Goal: Task Accomplishment & Management: Complete application form

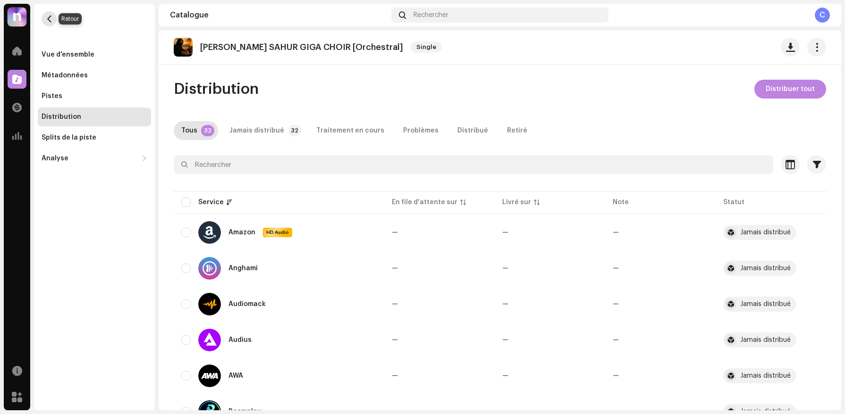
click at [50, 20] on span "button" at bounding box center [49, 19] width 7 height 8
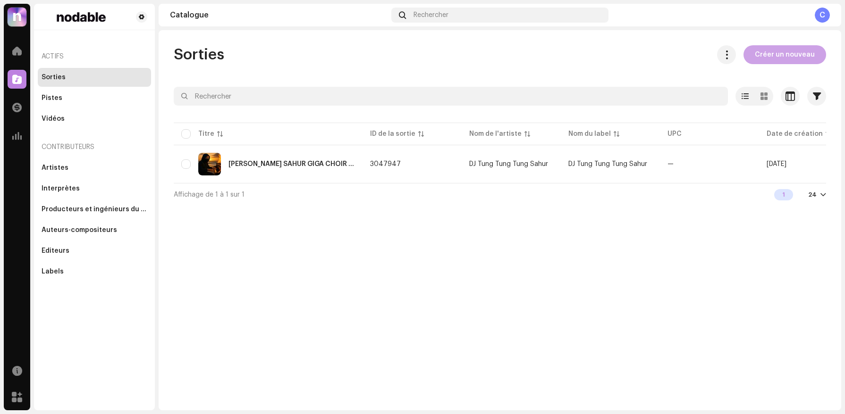
click at [774, 49] on span "Créer un nouveau" at bounding box center [784, 54] width 60 height 19
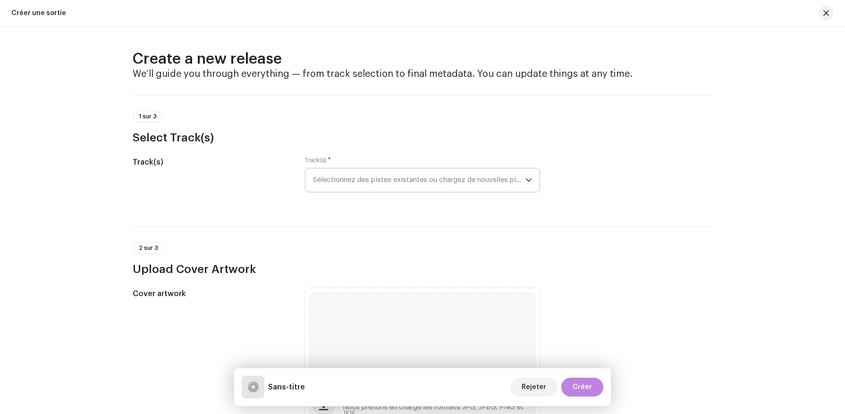
click at [338, 183] on span "Sélectionnez des pistes existantes ou chargez de nouvelles pistes" at bounding box center [419, 180] width 212 height 24
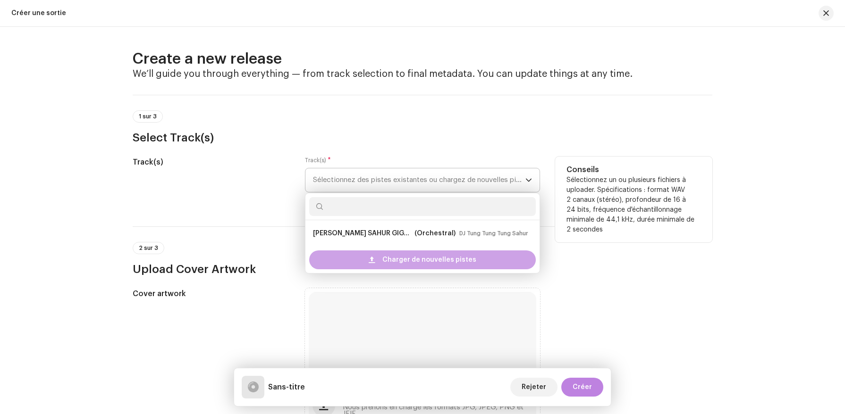
click at [377, 258] on div "Charger de nouvelles pistes" at bounding box center [422, 260] width 226 height 19
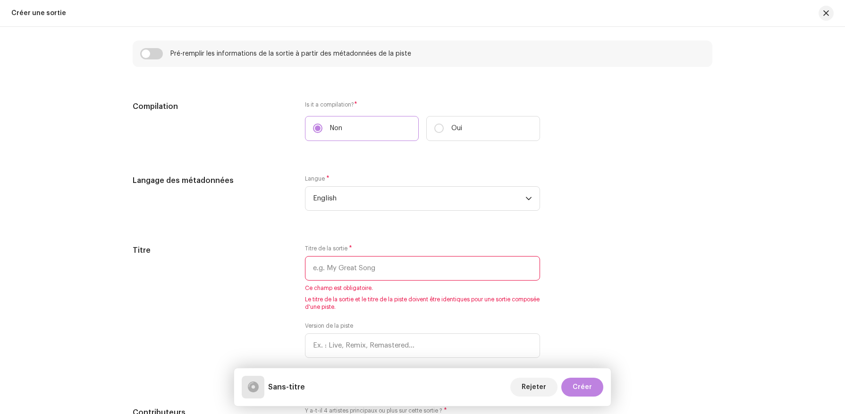
scroll to position [724, 0]
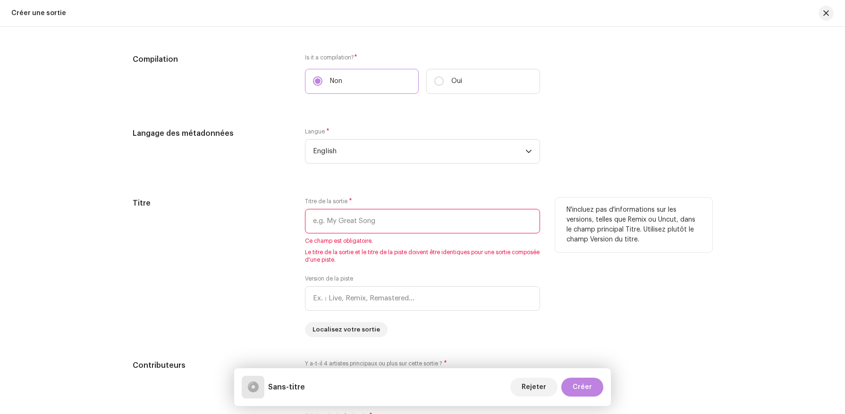
click at [360, 209] on div "Titre de la sortie * Ce champ est obligatoire. Le titre de la sortie et le titr…" at bounding box center [422, 231] width 235 height 66
click at [360, 222] on input "text" at bounding box center [422, 221] width 235 height 25
paste input "Pakrahmatmamat - Italian Brainrot Wiki"
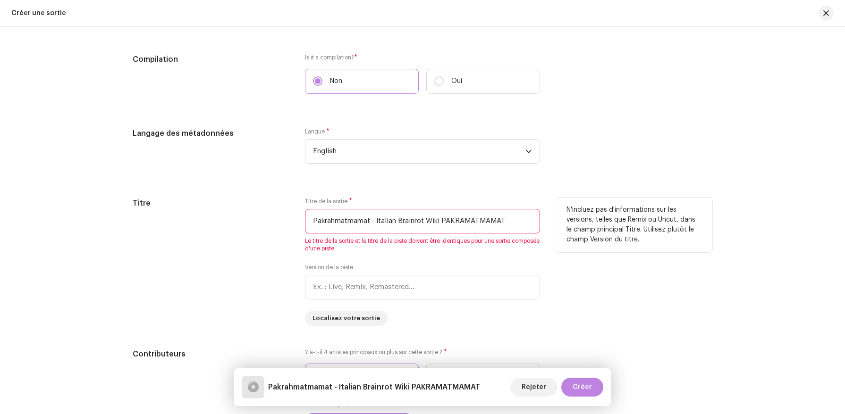
drag, startPoint x: 442, startPoint y: 223, endPoint x: 308, endPoint y: 217, distance: 134.1
click at [308, 217] on input "Pakrahmatmamat - Italian Brainrot Wiki PAKRAMATMAMAT" at bounding box center [422, 221] width 235 height 25
click at [467, 230] on input "PAKRAMATMAMAT" at bounding box center [422, 221] width 235 height 25
click at [374, 221] on input "PAKRAMATMAMAT CHOIR" at bounding box center [422, 221] width 235 height 25
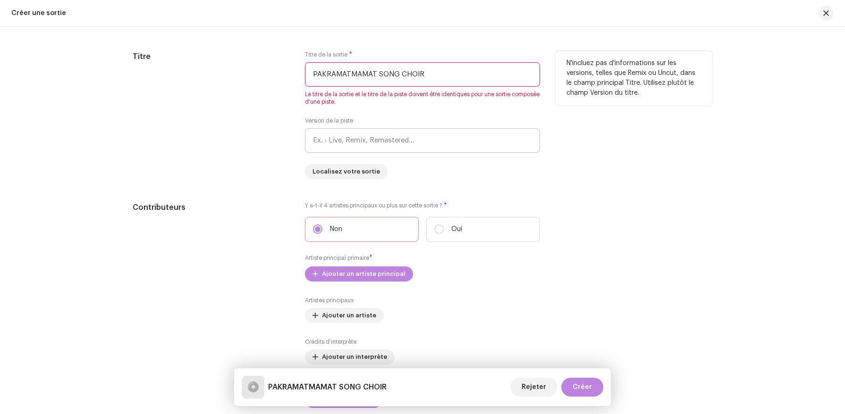
scroll to position [901, 0]
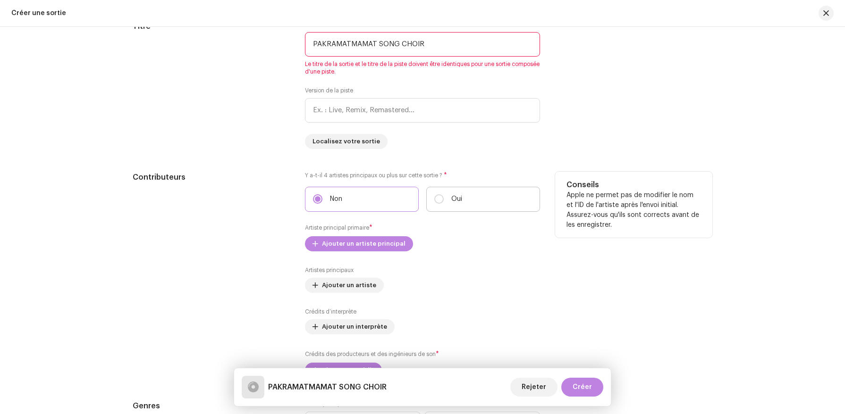
type input "PAKRAMATMAMAT SONG CHOIR"
click at [456, 208] on label "Oui" at bounding box center [483, 199] width 114 height 25
click at [443, 204] on input "Oui" at bounding box center [438, 198] width 9 height 9
radio input "true"
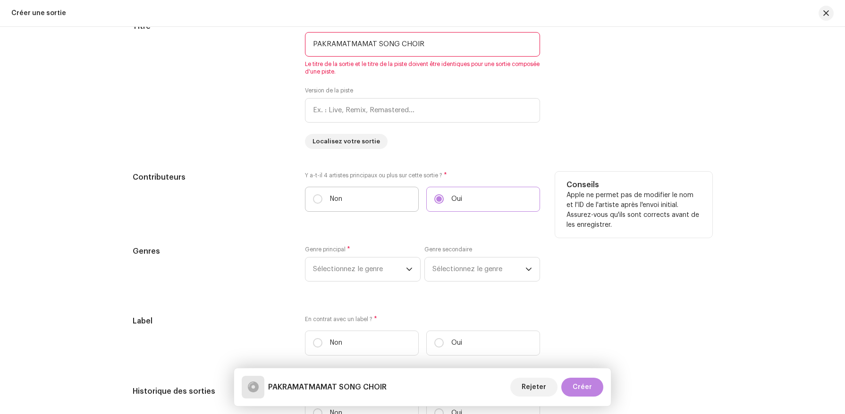
click at [371, 202] on label "Non" at bounding box center [362, 199] width 114 height 25
click at [322, 202] on input "Non" at bounding box center [317, 198] width 9 height 9
radio input "true"
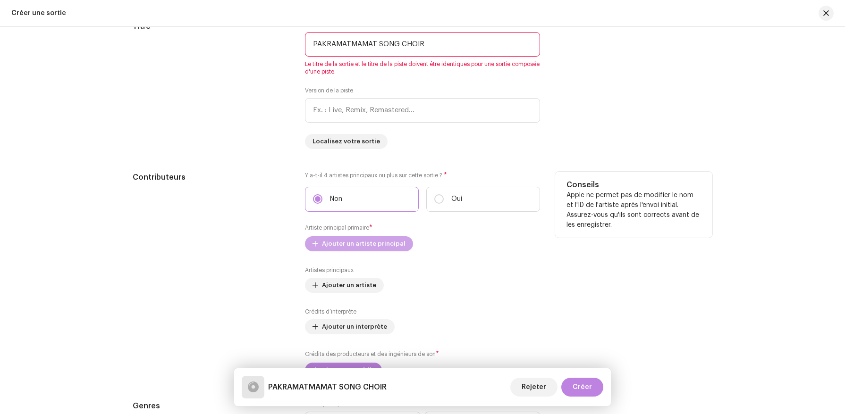
click at [371, 247] on span "Ajouter un artiste principal" at bounding box center [364, 243] width 84 height 19
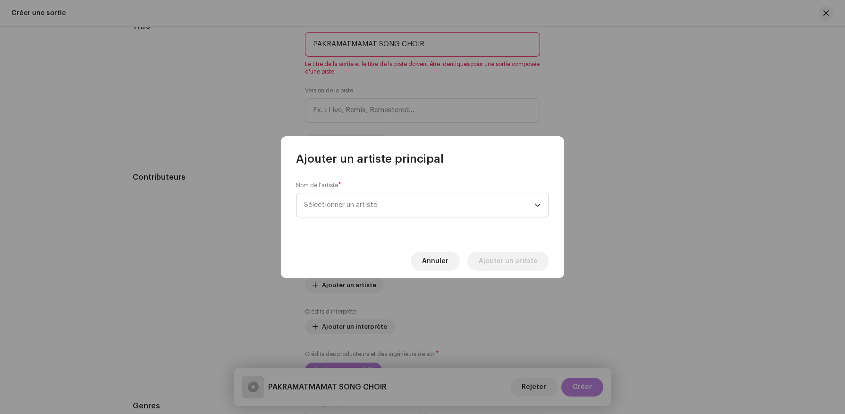
click at [392, 207] on span "Sélectionner un artiste" at bounding box center [419, 205] width 230 height 24
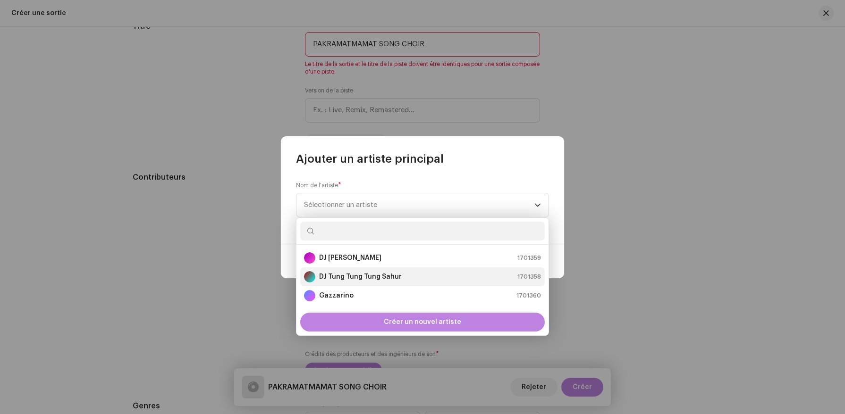
click at [349, 278] on strong "DJ Tung Tung Tung Sahur" at bounding box center [360, 276] width 83 height 9
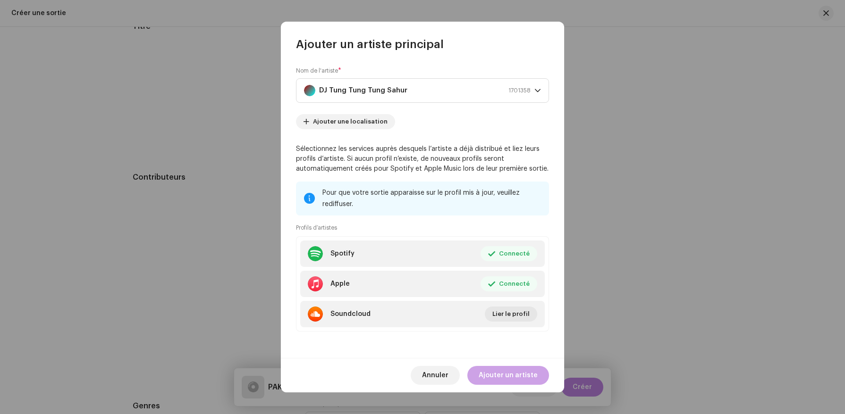
click at [507, 374] on span "Ajouter un artiste" at bounding box center [507, 375] width 59 height 19
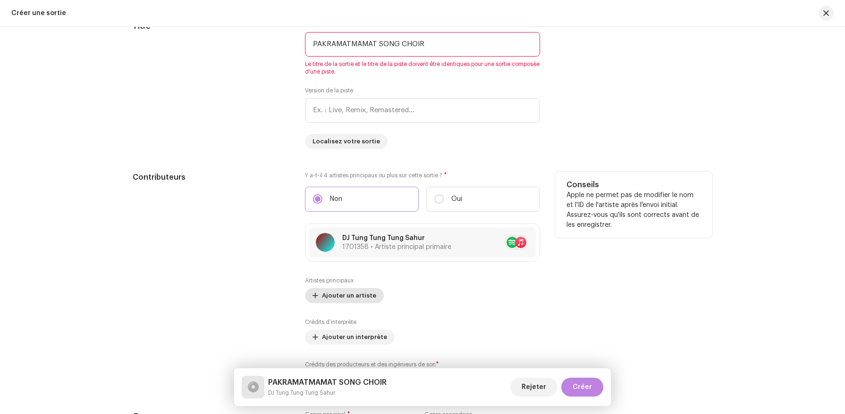
click at [356, 297] on span "Ajouter un artiste" at bounding box center [349, 295] width 54 height 19
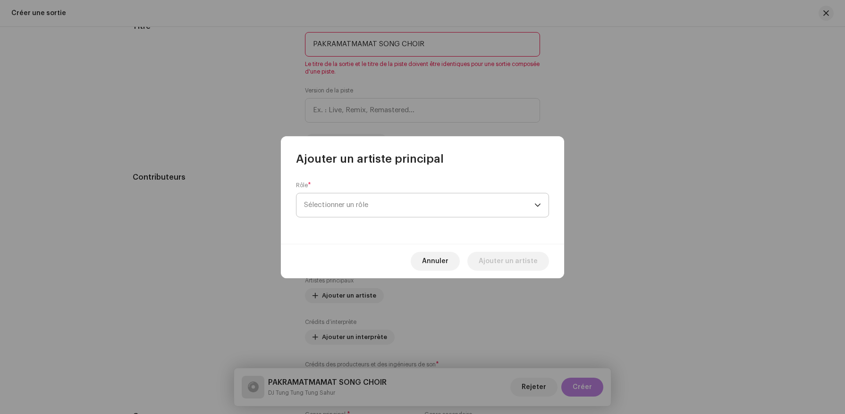
click at [368, 209] on span "Sélectionner un rôle" at bounding box center [419, 205] width 230 height 24
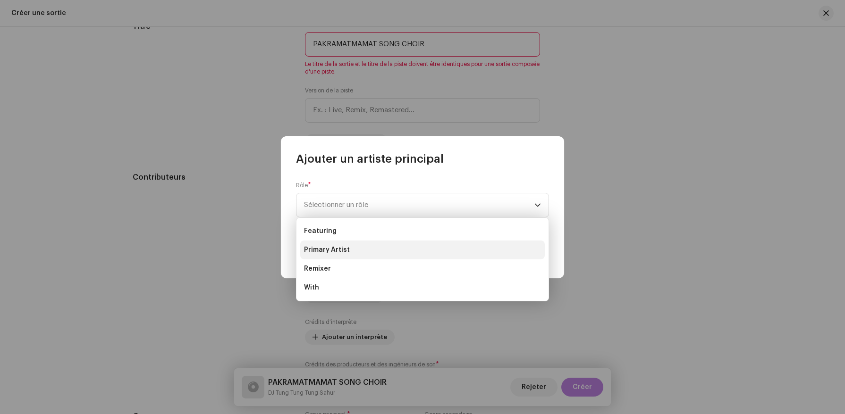
click at [341, 248] on span "Primary Artist" at bounding box center [327, 249] width 46 height 9
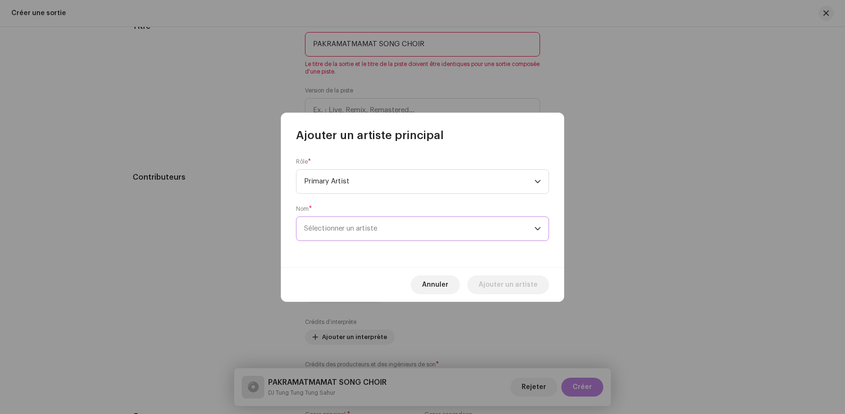
click at [340, 230] on span "Sélectionner un artiste" at bounding box center [340, 228] width 73 height 7
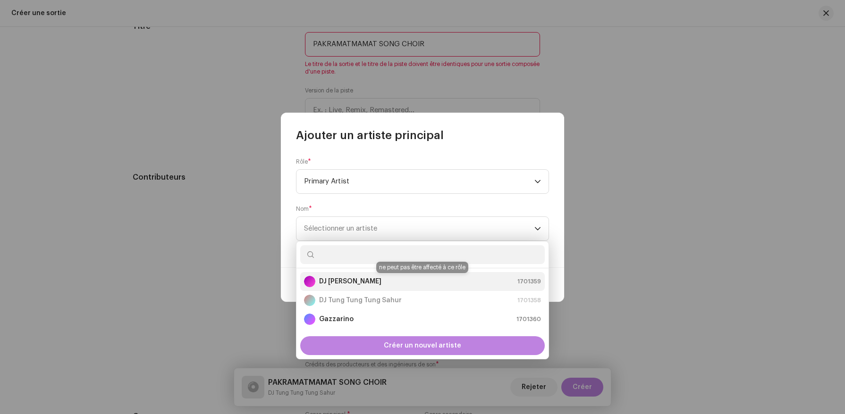
click at [337, 283] on strong "DJ Tralalero Tralala" at bounding box center [350, 281] width 62 height 9
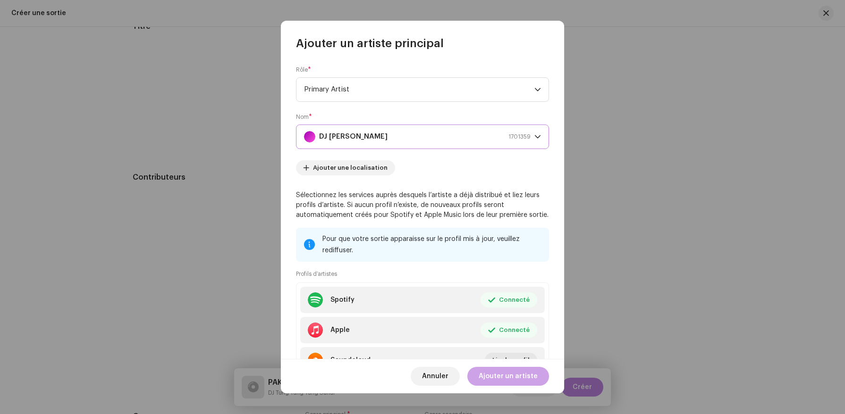
click at [504, 379] on span "Ajouter un artiste" at bounding box center [507, 376] width 59 height 19
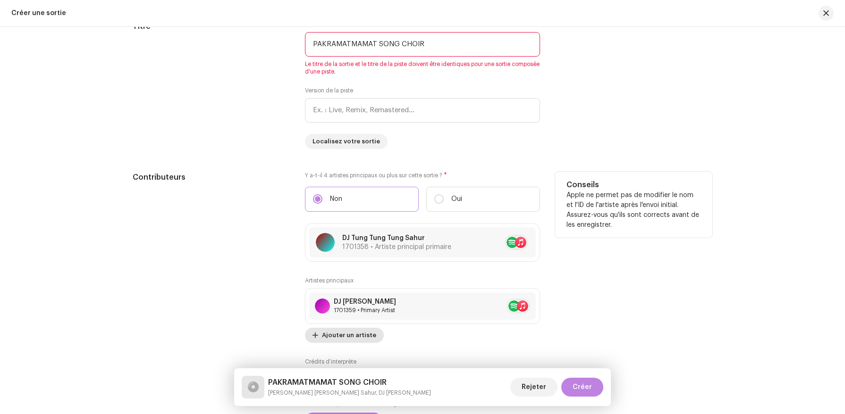
click at [332, 336] on span "Ajouter un artiste" at bounding box center [349, 335] width 54 height 19
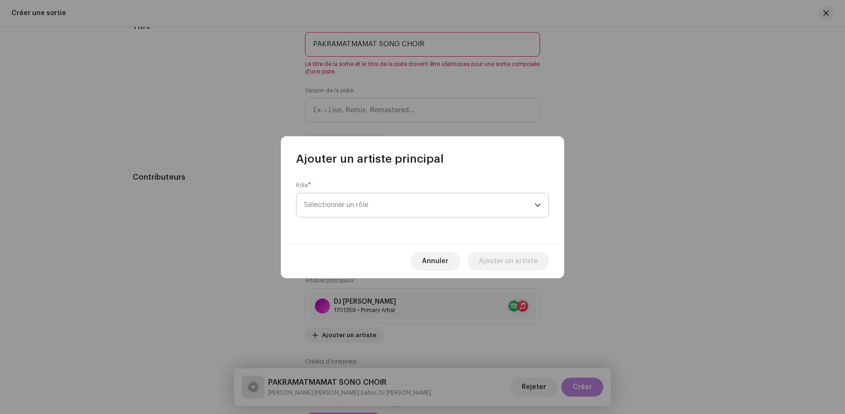
click at [359, 201] on span "Sélectionner un rôle" at bounding box center [419, 205] width 230 height 24
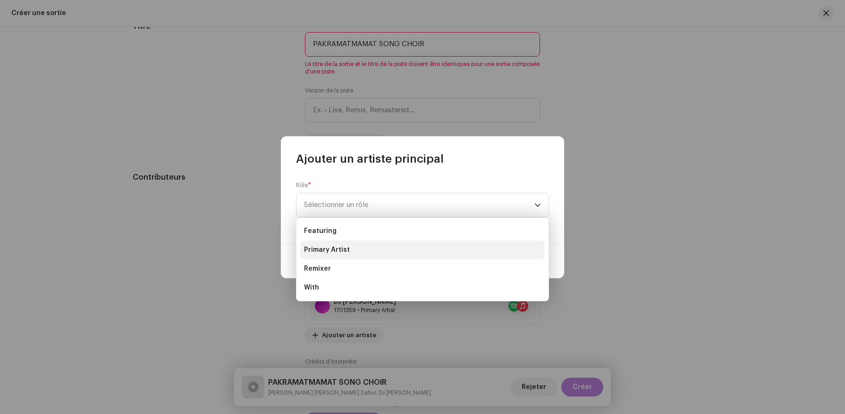
click at [343, 244] on li "Primary Artist" at bounding box center [422, 250] width 244 height 19
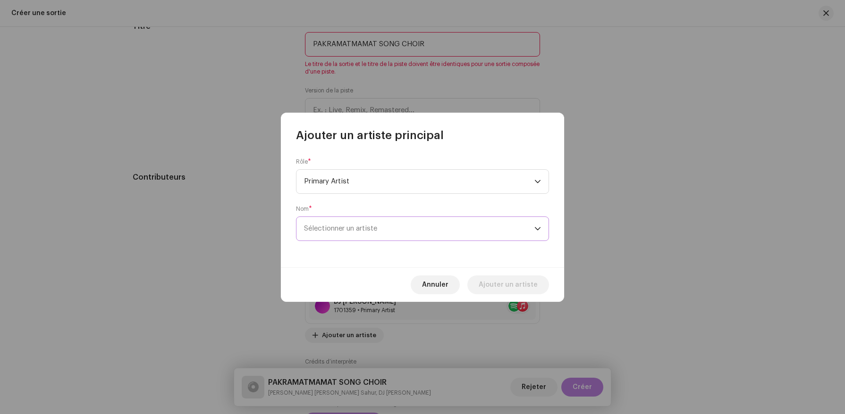
click at [351, 227] on span "Sélectionner un artiste" at bounding box center [340, 228] width 73 height 7
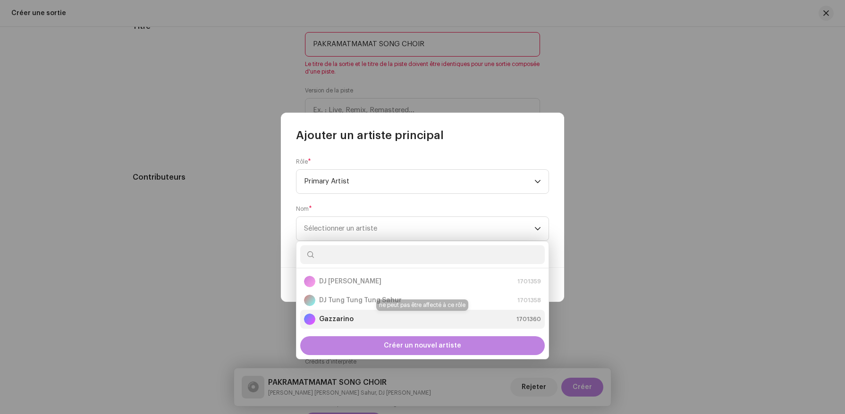
click at [333, 314] on div "Gazzarino" at bounding box center [329, 319] width 50 height 11
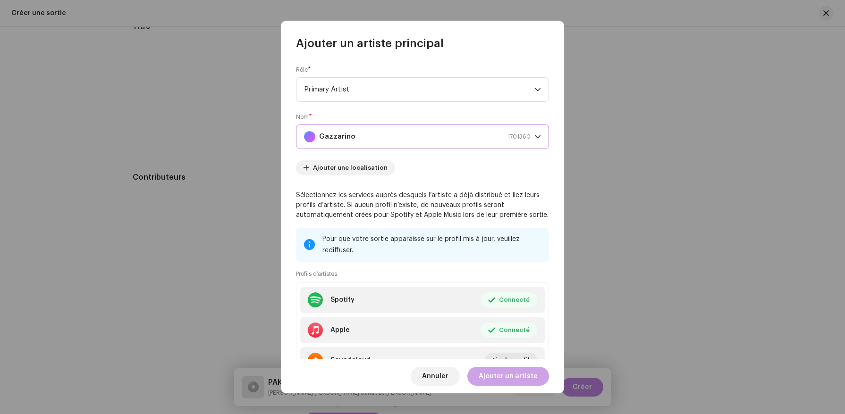
click at [499, 372] on span "Ajouter un artiste" at bounding box center [507, 376] width 59 height 19
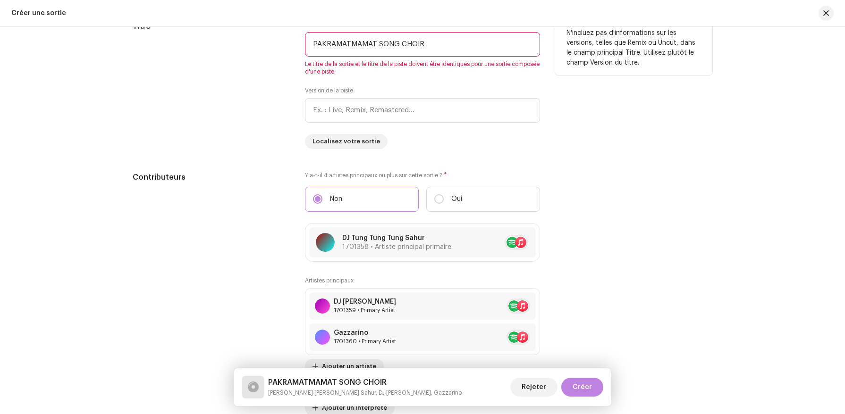
click at [372, 50] on input "PAKRAMATMAMAT SONG CHOIR" at bounding box center [422, 44] width 235 height 25
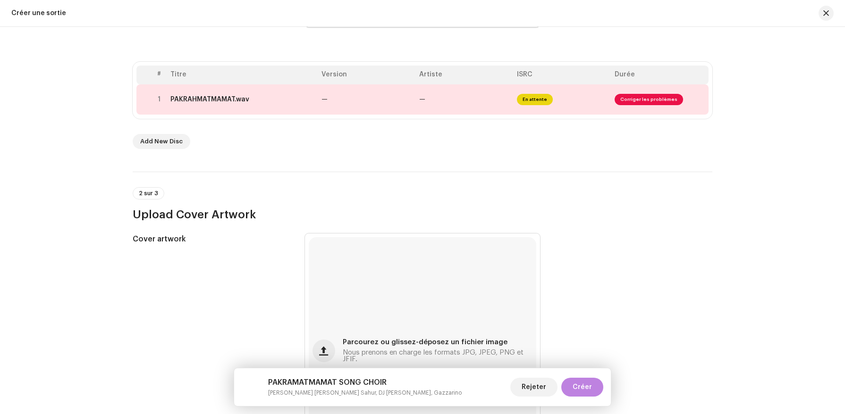
scroll to position [0, 0]
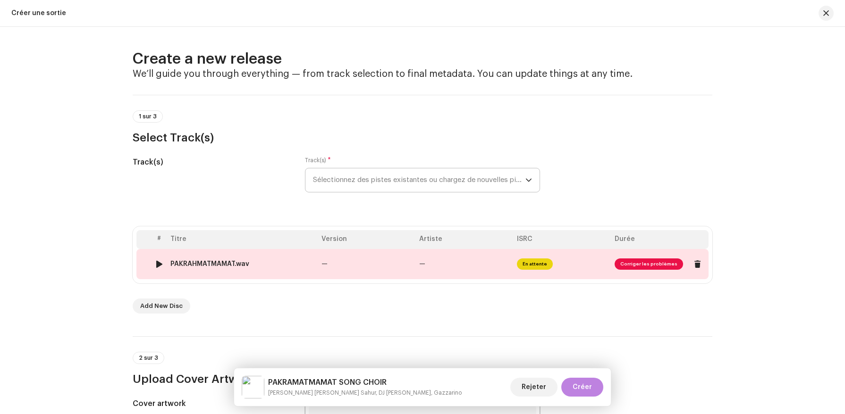
click at [482, 263] on td "—" at bounding box center [464, 264] width 98 height 30
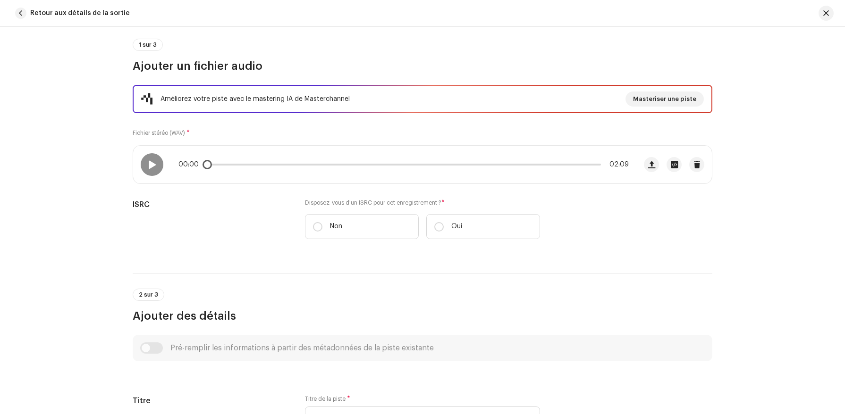
scroll to position [133, 0]
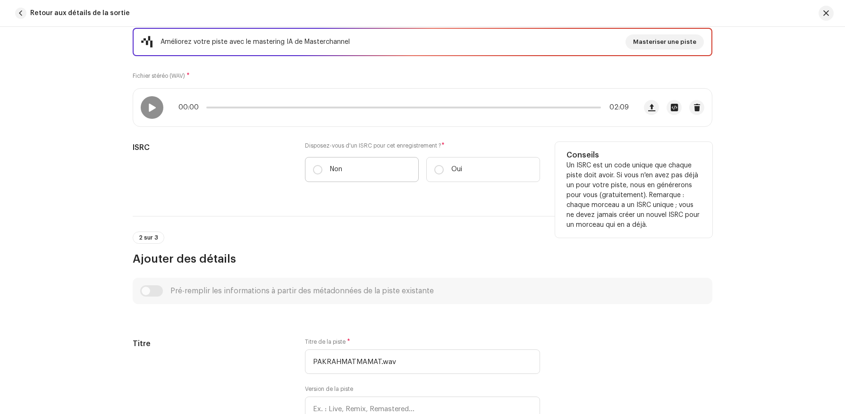
click at [358, 179] on label "Non" at bounding box center [362, 169] width 114 height 25
click at [322, 175] on input "Non" at bounding box center [317, 169] width 9 height 9
radio input "true"
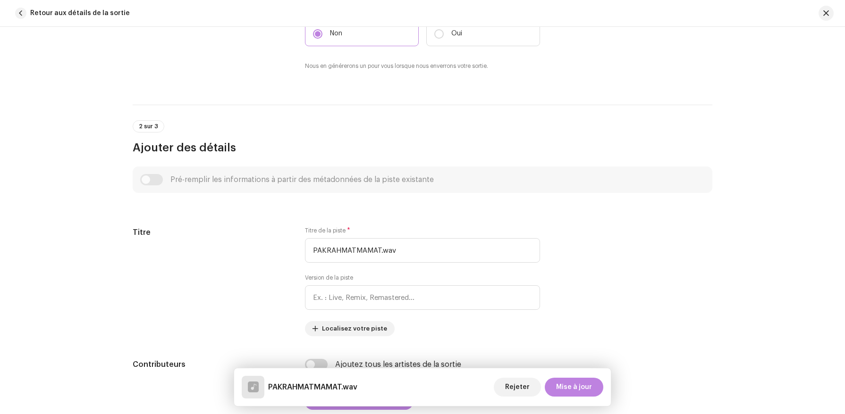
scroll to position [342, 0]
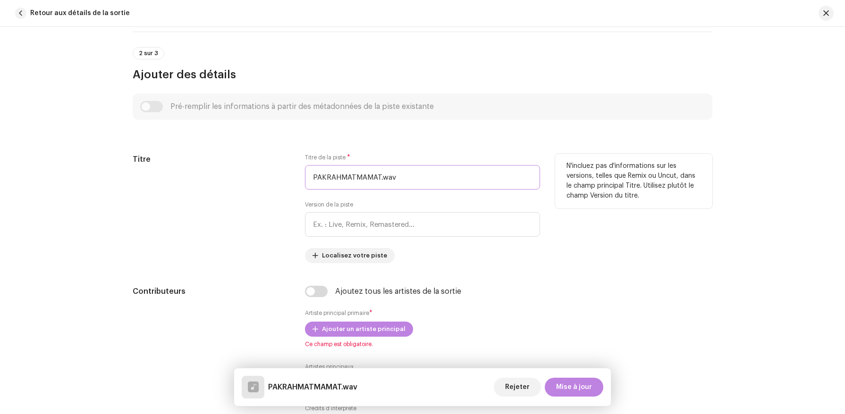
click at [366, 182] on input "PAKRAHMATMAMAT.wav" at bounding box center [422, 177] width 235 height 25
paste input "MATMAMAT SONG CHOIR"
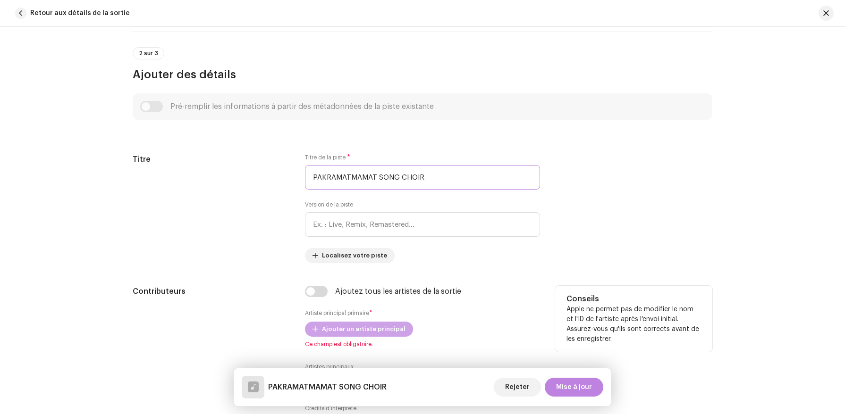
type input "PAKRAMATMAMAT SONG CHOIR"
click at [347, 334] on span "Ajouter un artiste principal" at bounding box center [364, 329] width 84 height 19
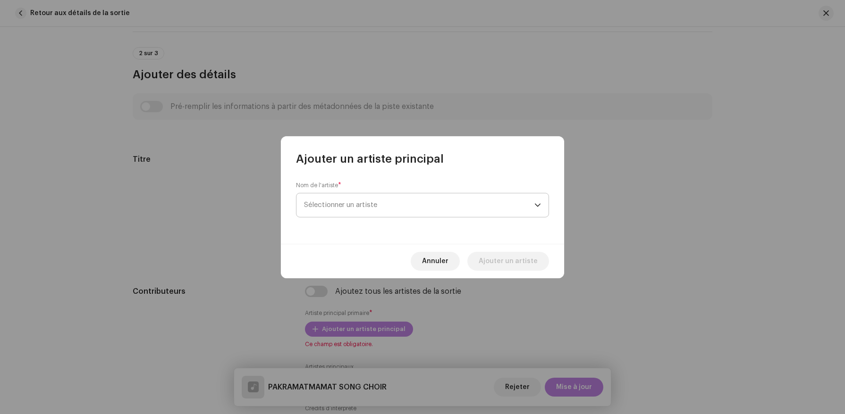
click at [355, 214] on span "Sélectionner un artiste" at bounding box center [419, 205] width 230 height 24
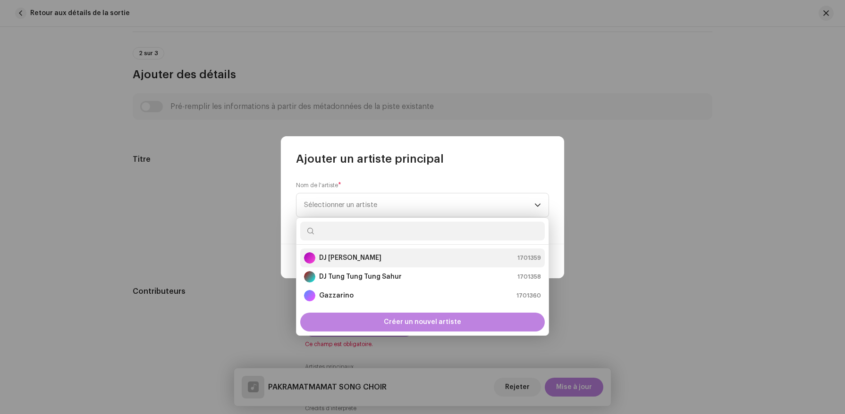
click at [356, 259] on strong "DJ Tralalero Tralala" at bounding box center [350, 257] width 62 height 9
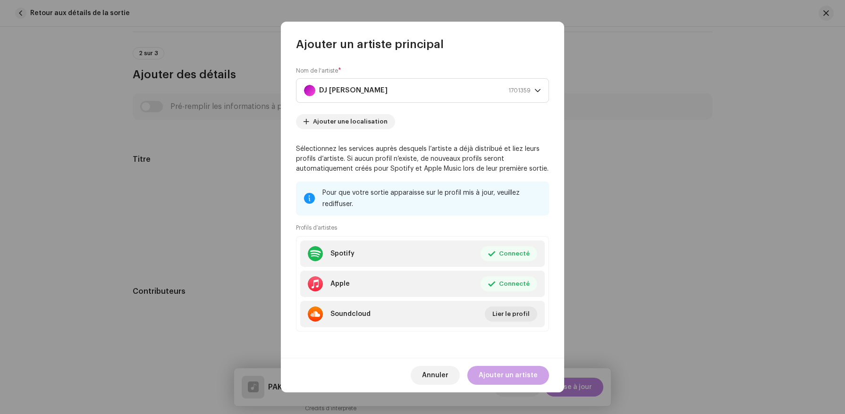
click at [493, 380] on span "Ajouter un artiste" at bounding box center [507, 375] width 59 height 19
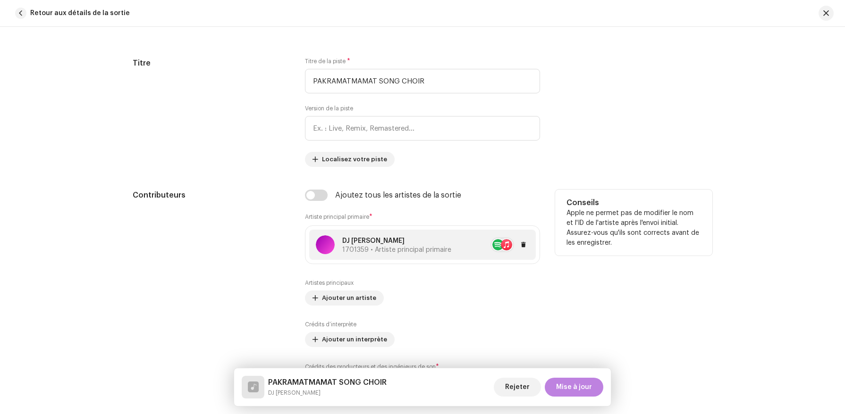
scroll to position [454, 0]
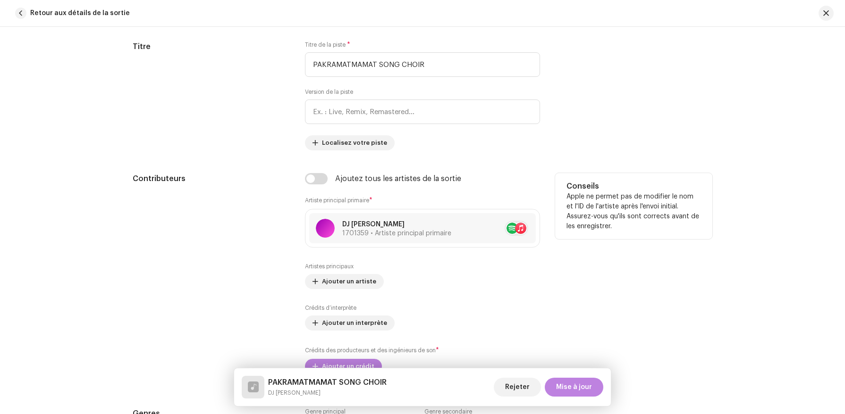
click at [344, 274] on div "Artistes principaux Ajouter un artiste" at bounding box center [422, 276] width 235 height 26
click at [344, 280] on span "Ajouter un artiste" at bounding box center [349, 281] width 54 height 19
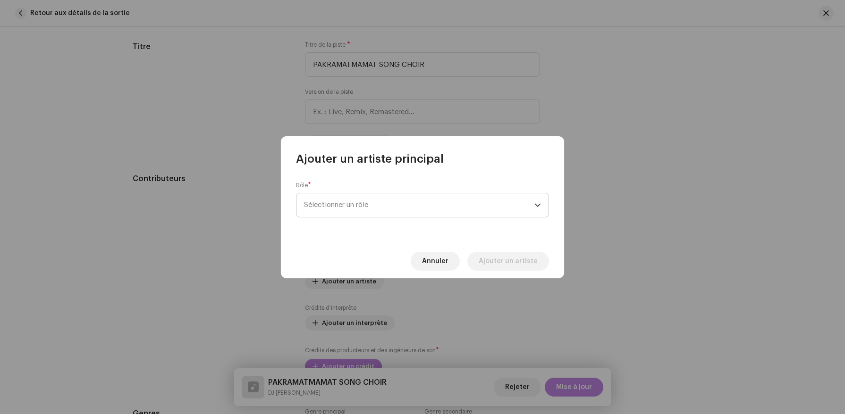
click at [336, 209] on span "Sélectionner un rôle" at bounding box center [419, 205] width 230 height 24
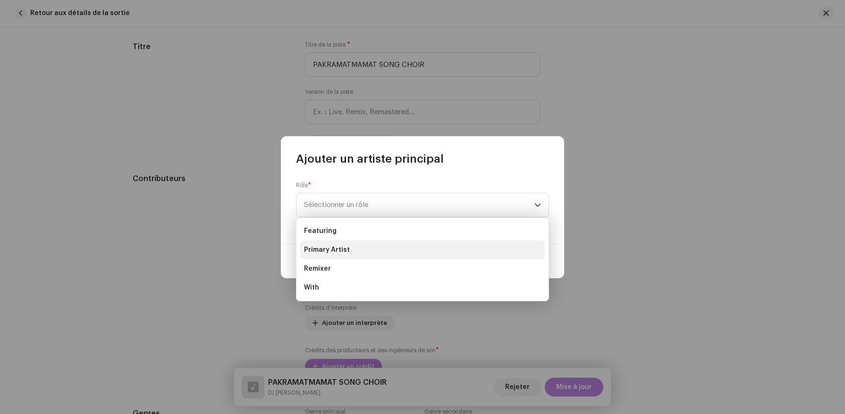
click at [341, 251] on span "Primary Artist" at bounding box center [327, 249] width 46 height 9
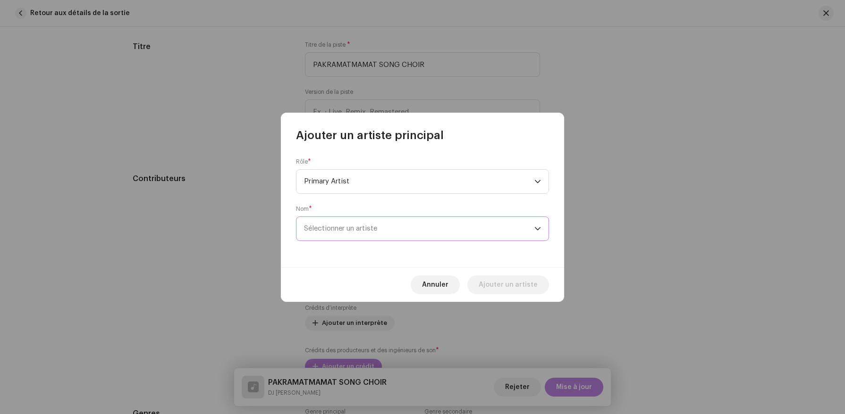
click at [355, 230] on span "Sélectionner un artiste" at bounding box center [340, 228] width 73 height 7
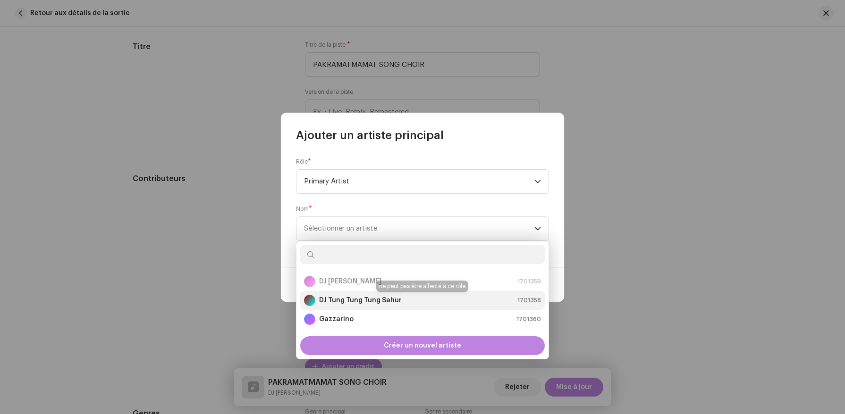
click at [352, 305] on div "DJ Tung Tung Tung Sahur" at bounding box center [353, 300] width 98 height 11
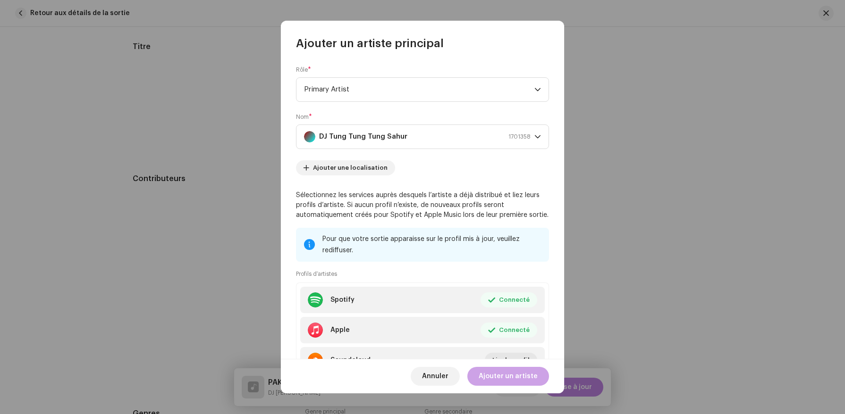
click at [500, 375] on span "Ajouter un artiste" at bounding box center [507, 376] width 59 height 19
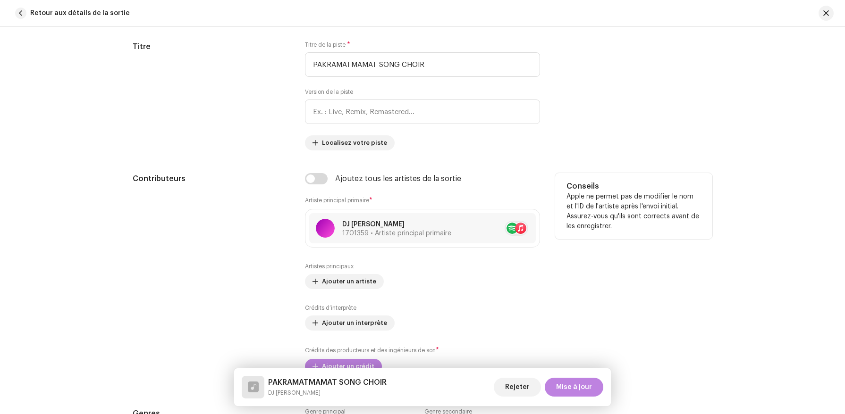
scroll to position [503, 0]
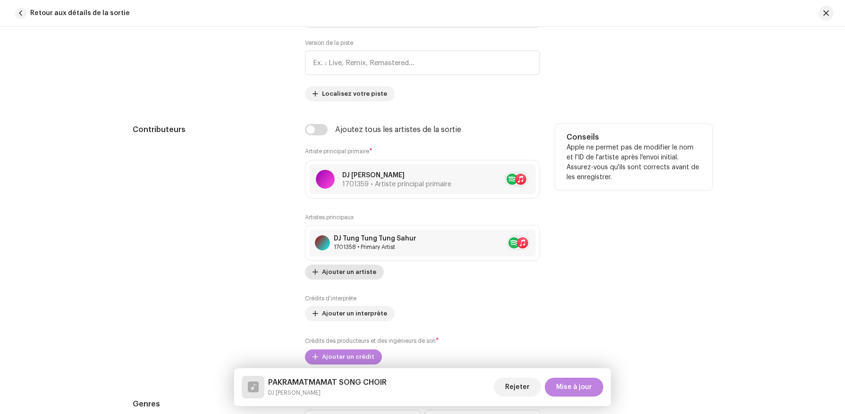
click at [339, 274] on span "Ajouter un artiste" at bounding box center [349, 272] width 54 height 19
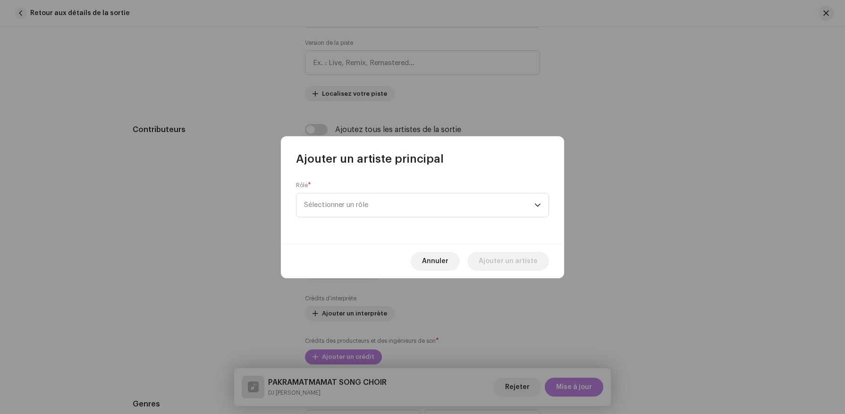
click at [355, 191] on div "Rôle * Sélectionner un rôle" at bounding box center [422, 200] width 253 height 36
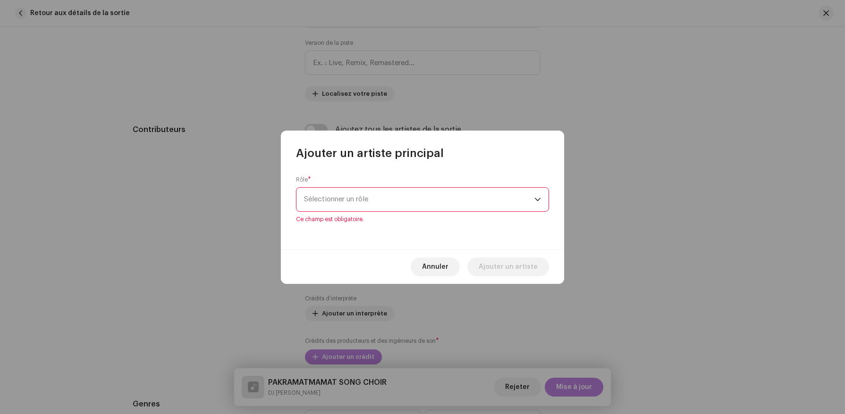
click at [355, 204] on span "Sélectionner un rôle" at bounding box center [419, 200] width 230 height 24
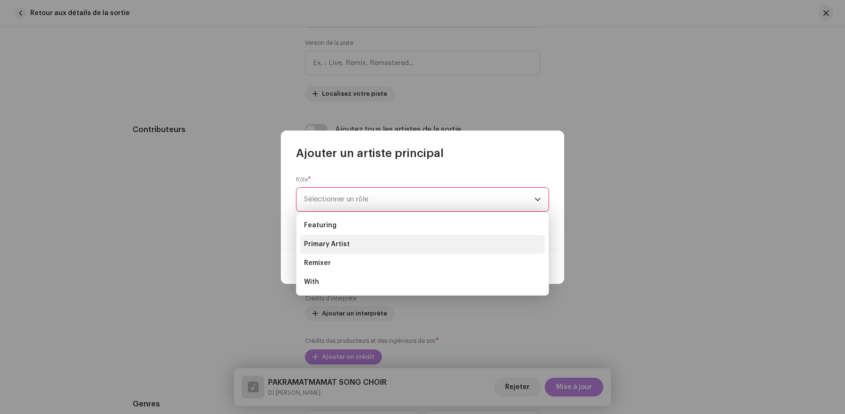
click at [332, 243] on span "Primary Artist" at bounding box center [327, 244] width 46 height 9
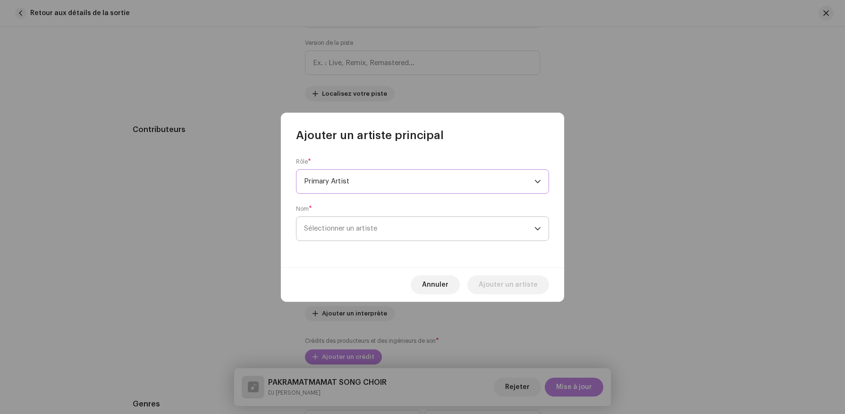
click at [352, 233] on span "Sélectionner un artiste" at bounding box center [419, 229] width 230 height 24
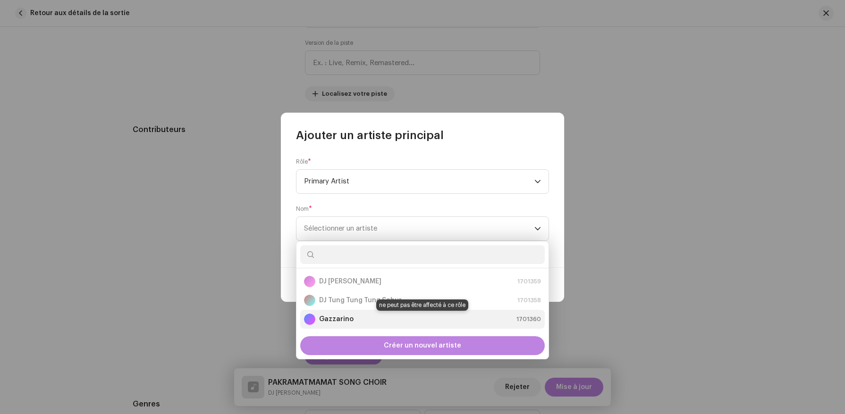
click at [342, 318] on strong "Gazzarino" at bounding box center [336, 319] width 34 height 9
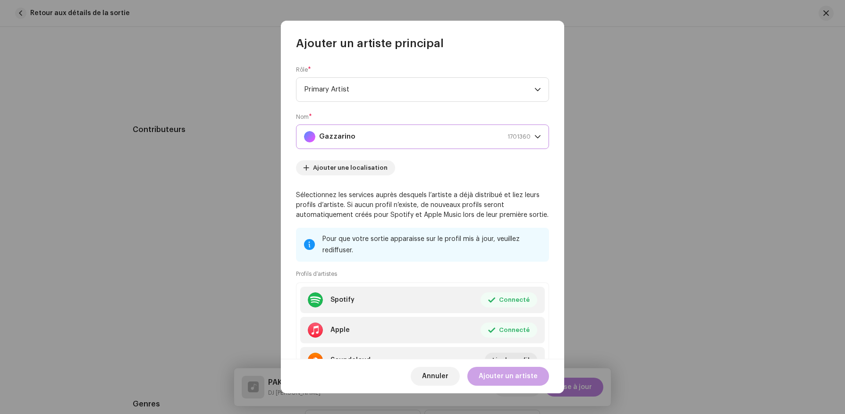
click at [491, 369] on span "Ajouter un artiste" at bounding box center [507, 376] width 59 height 19
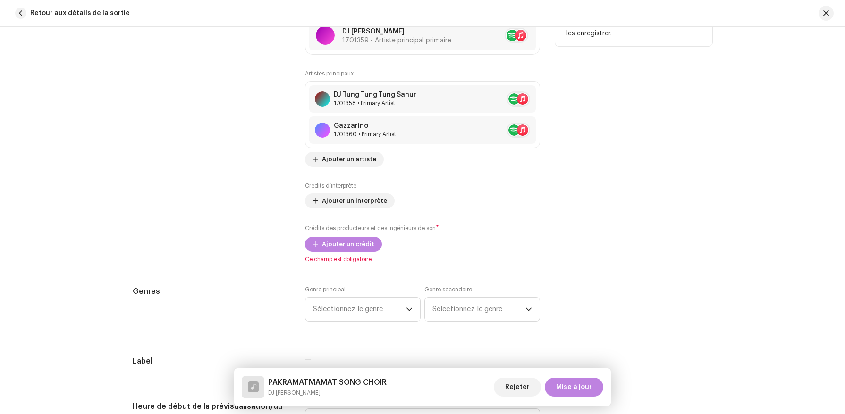
scroll to position [673, 0]
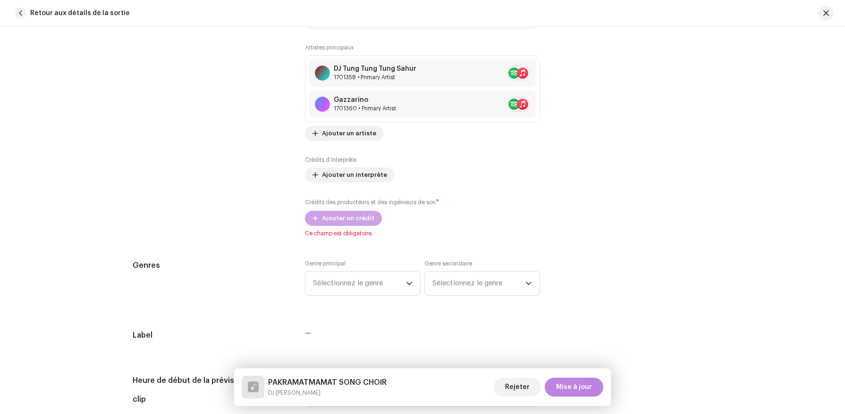
click at [335, 226] on span "Ajouter un crédit" at bounding box center [348, 218] width 52 height 19
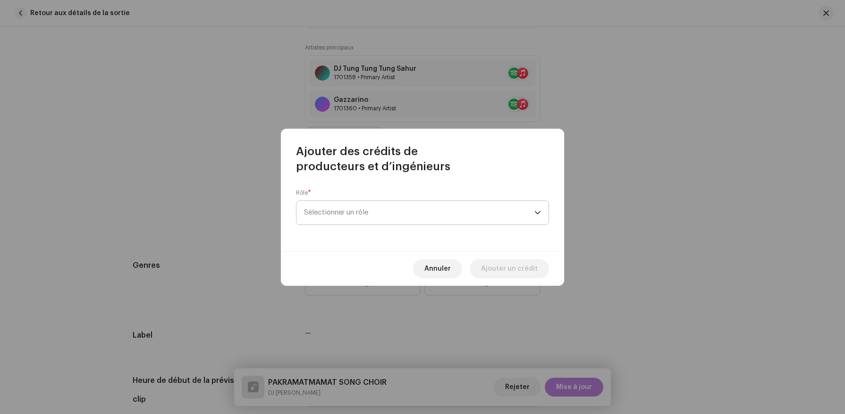
click at [357, 212] on span "Sélectionner un rôle" at bounding box center [419, 213] width 230 height 24
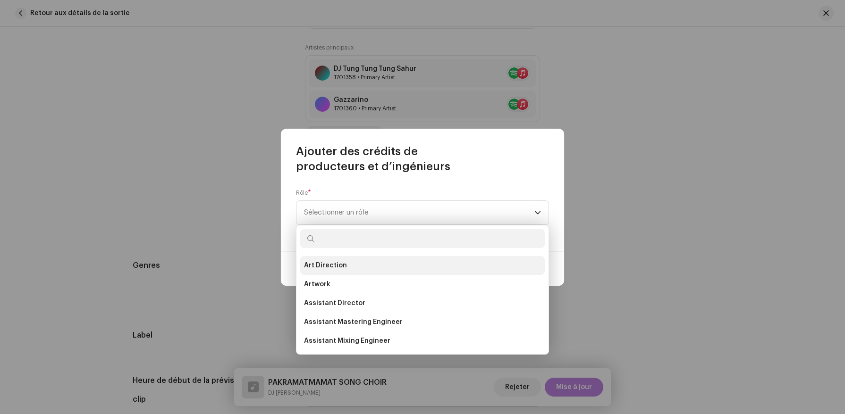
click at [352, 270] on li "Art Direction" at bounding box center [422, 265] width 244 height 19
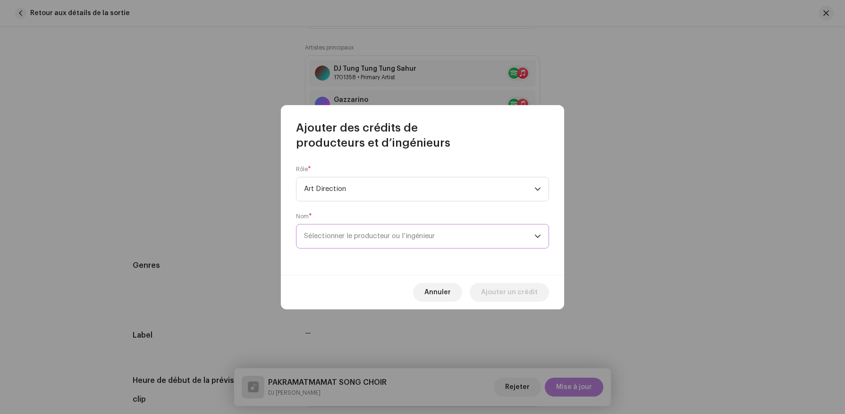
click at [351, 233] on span "Sélectionner le producteur ou l’ingénieur" at bounding box center [369, 236] width 131 height 7
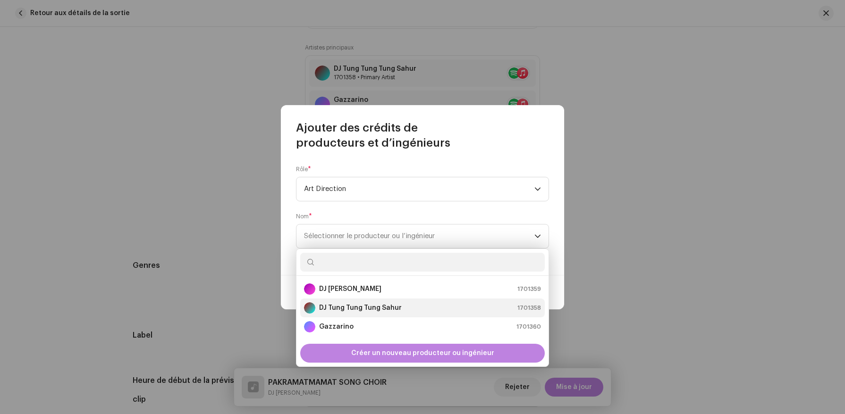
click at [342, 305] on strong "DJ Tung Tung Tung Sahur" at bounding box center [360, 307] width 83 height 9
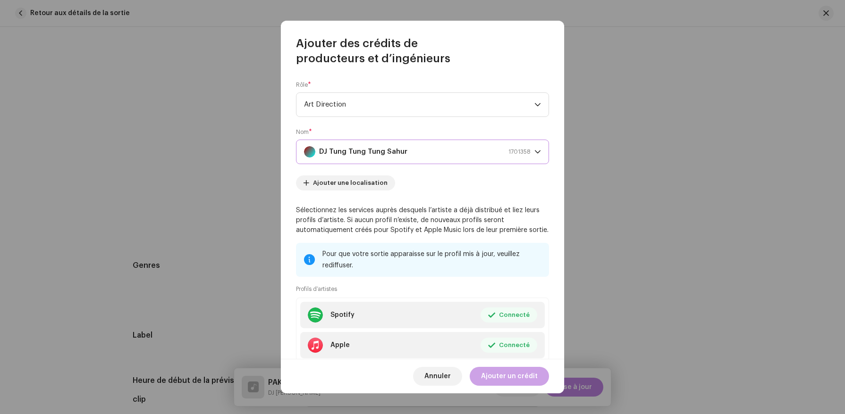
click at [482, 370] on button "Ajouter un crédit" at bounding box center [508, 376] width 79 height 19
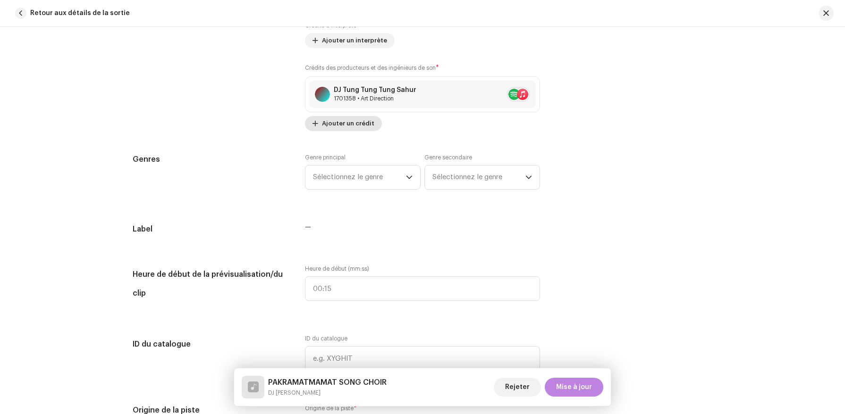
scroll to position [883, 0]
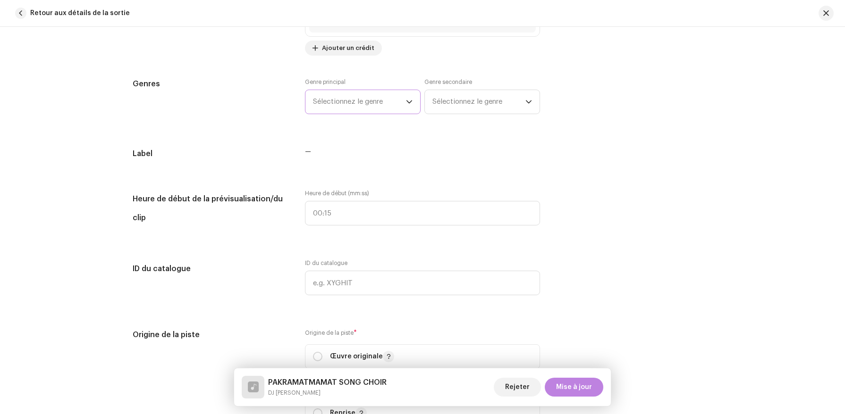
click at [358, 93] on span "Sélectionnez le genre" at bounding box center [359, 102] width 93 height 24
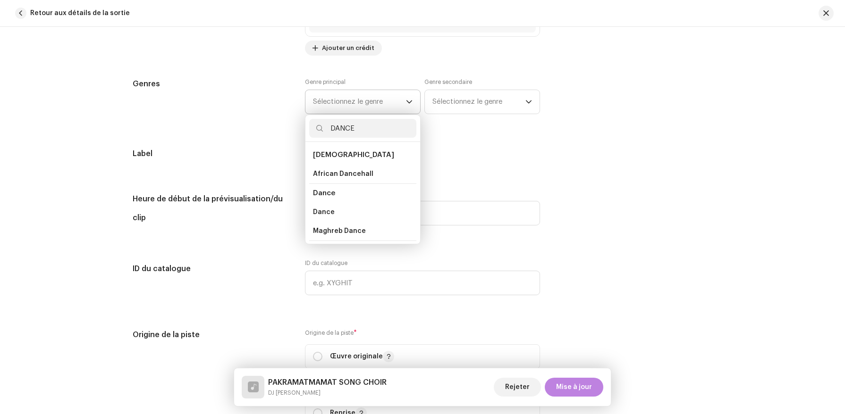
type input "DANCE"
click at [323, 199] on li "Dance" at bounding box center [362, 193] width 107 height 19
click at [323, 196] on span "Dance" at bounding box center [324, 193] width 22 height 7
click at [323, 216] on span "Dance" at bounding box center [324, 212] width 22 height 9
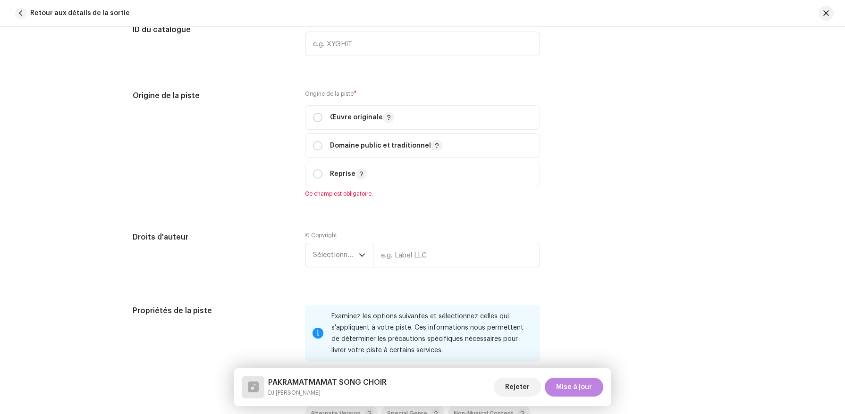
scroll to position [1129, 0]
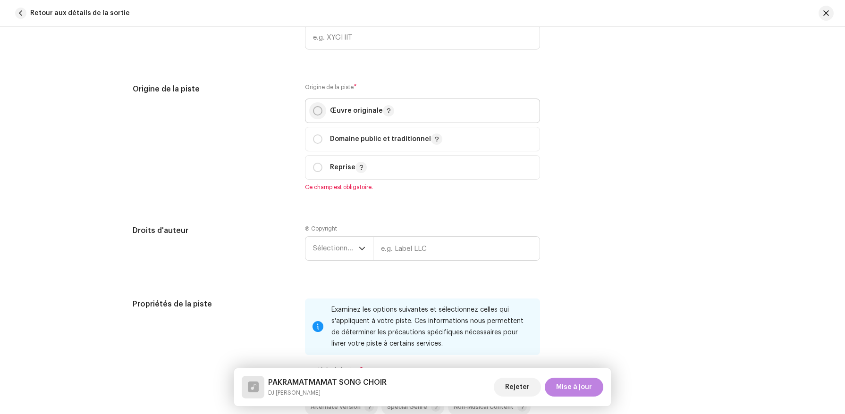
click at [316, 109] on input "radio" at bounding box center [317, 110] width 9 height 9
radio input "true"
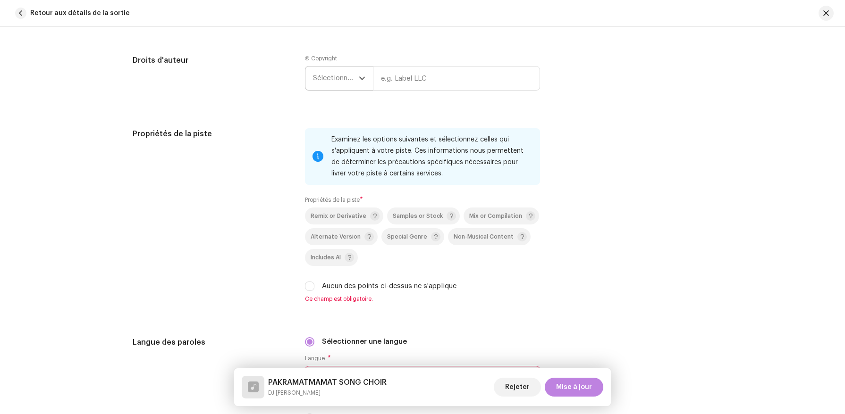
scroll to position [1298, 0]
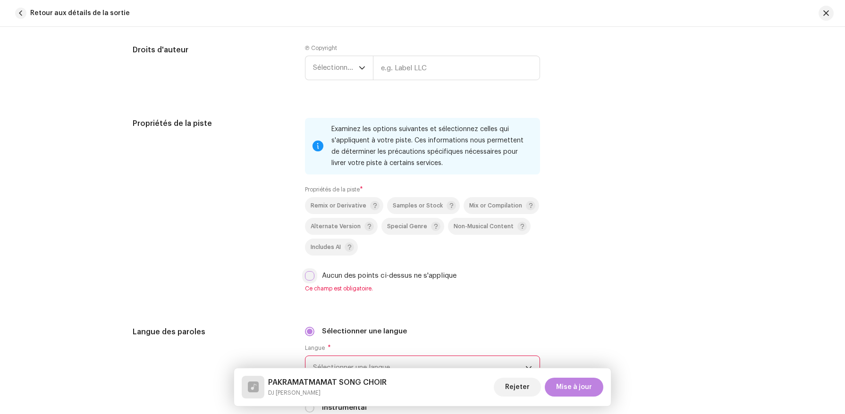
click at [308, 274] on input "Aucun des points ci-dessus ne s'applique" at bounding box center [309, 275] width 9 height 9
checkbox input "true"
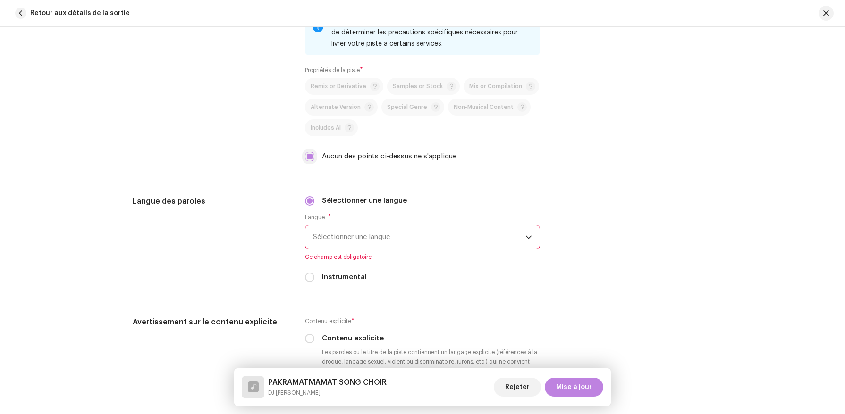
scroll to position [1458, 0]
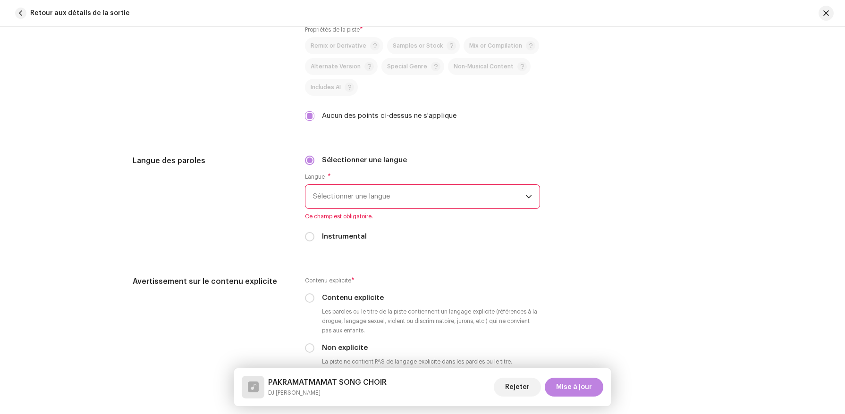
click at [343, 206] on span "Sélectionner une langue" at bounding box center [419, 197] width 212 height 24
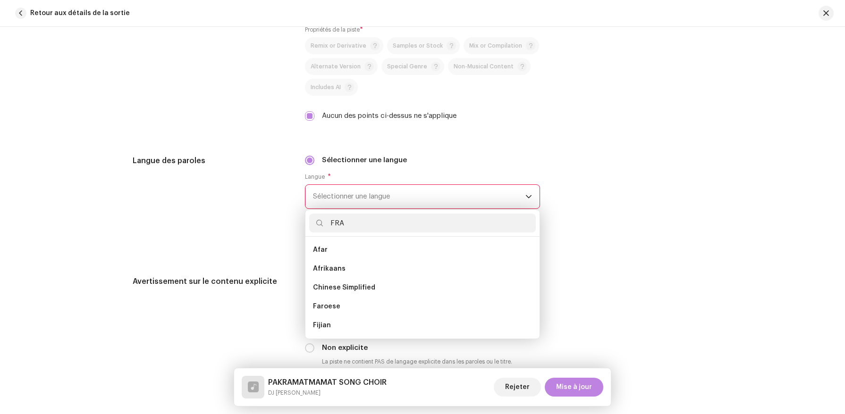
scroll to position [0, 0]
type input "F"
type input "ENG"
click at [326, 268] on span "English" at bounding box center [325, 268] width 24 height 9
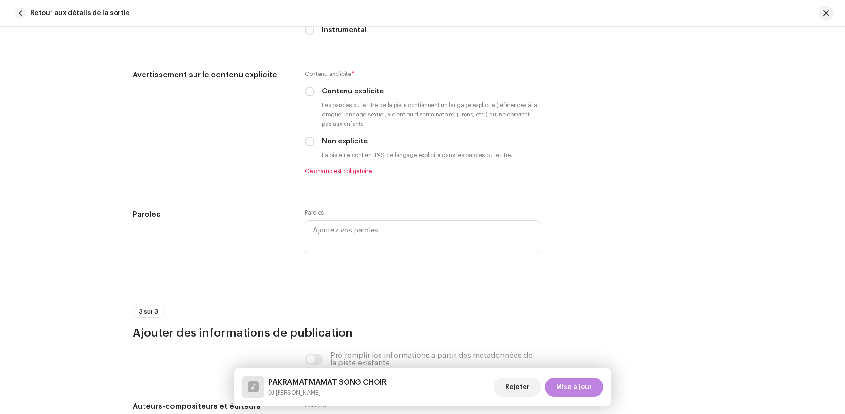
scroll to position [1685, 0]
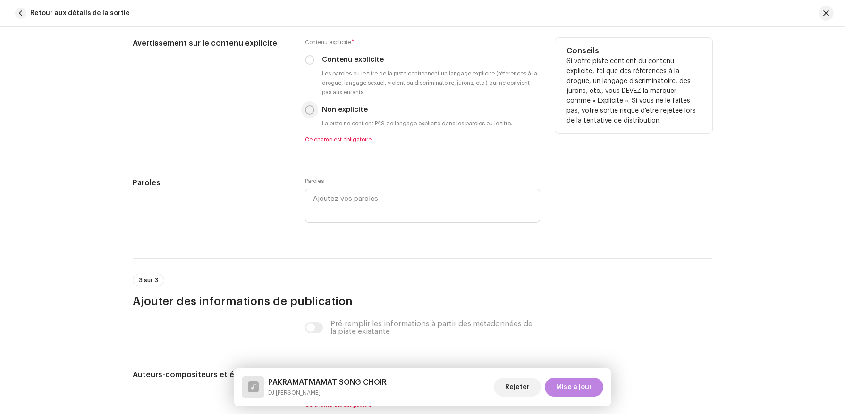
click at [310, 108] on p-radiobutton at bounding box center [309, 109] width 9 height 9
click at [305, 109] on input "Non explicite" at bounding box center [309, 109] width 9 height 9
radio input "true"
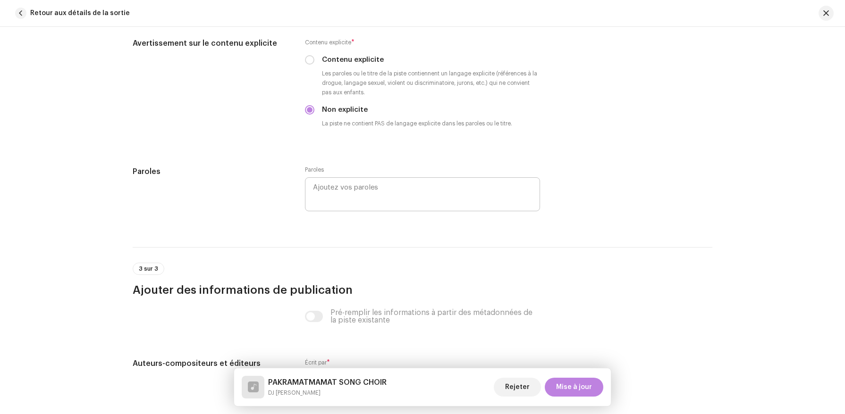
scroll to position [1825, 0]
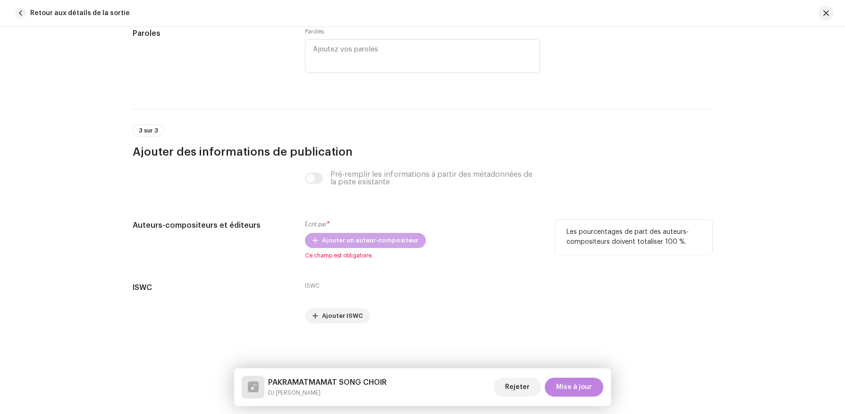
click at [327, 238] on span "Ajouter un auteur-compositeur" at bounding box center [370, 240] width 96 height 19
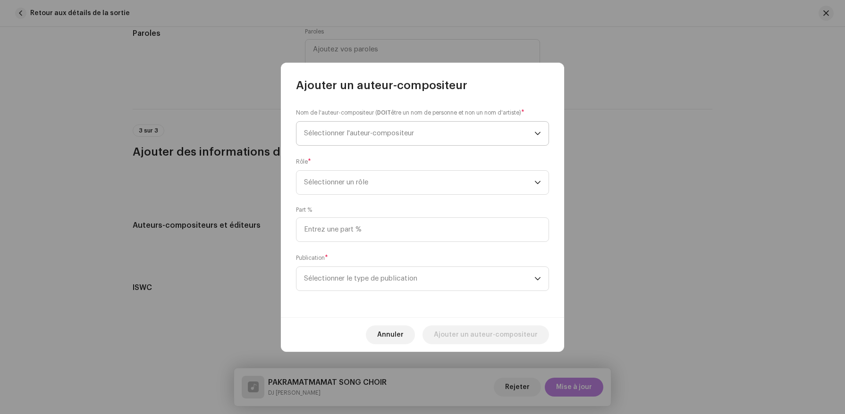
click at [344, 132] on span "Sélectionner l'auteur-compositeur" at bounding box center [359, 133] width 110 height 7
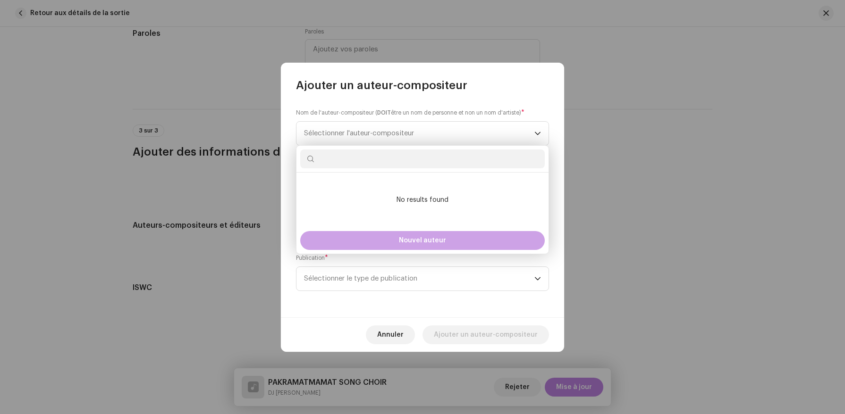
click at [345, 236] on button "Nouvel auteur" at bounding box center [422, 240] width 244 height 19
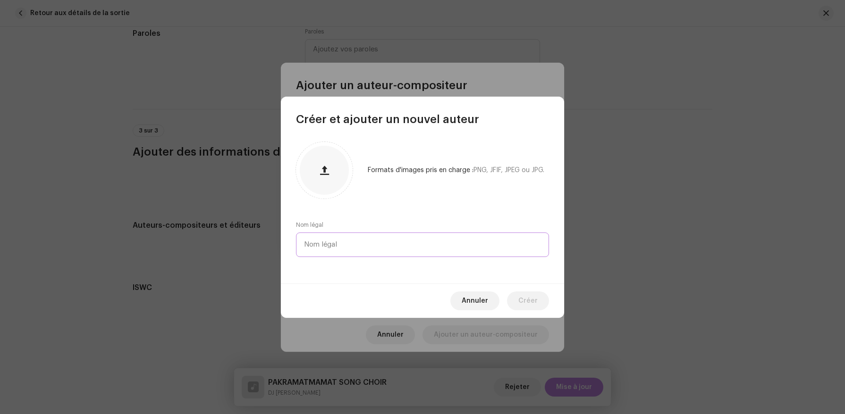
click at [339, 246] on input "text" at bounding box center [422, 245] width 253 height 25
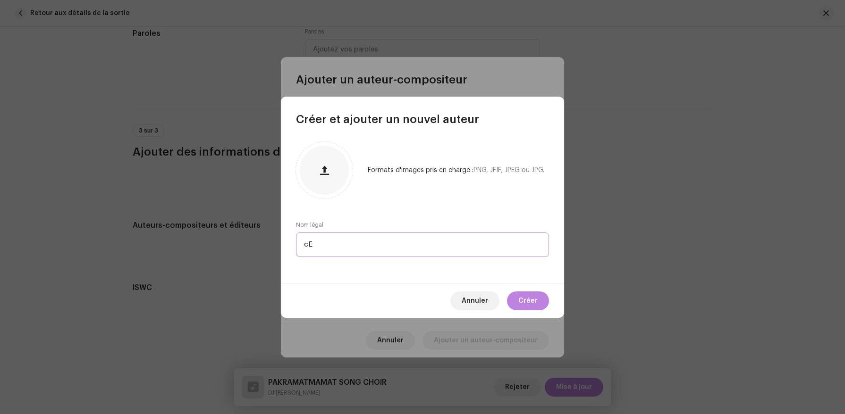
type input "c"
type input "Celian Ghelid"
click at [520, 299] on span "Créer" at bounding box center [527, 301] width 19 height 19
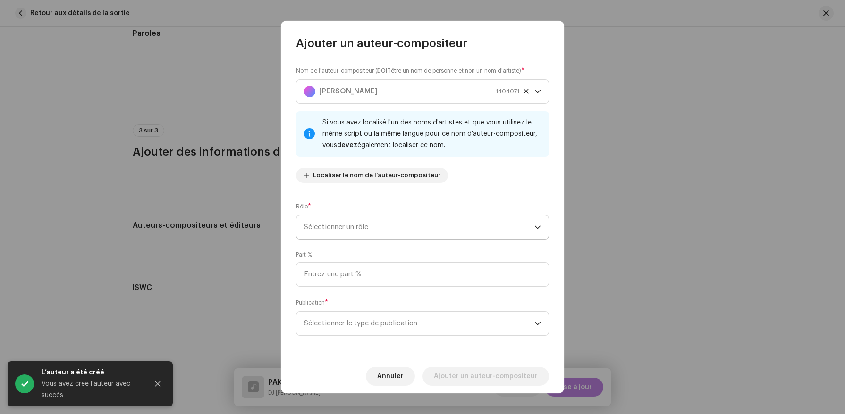
click at [361, 228] on span "Sélectionner un rôle" at bounding box center [419, 228] width 230 height 24
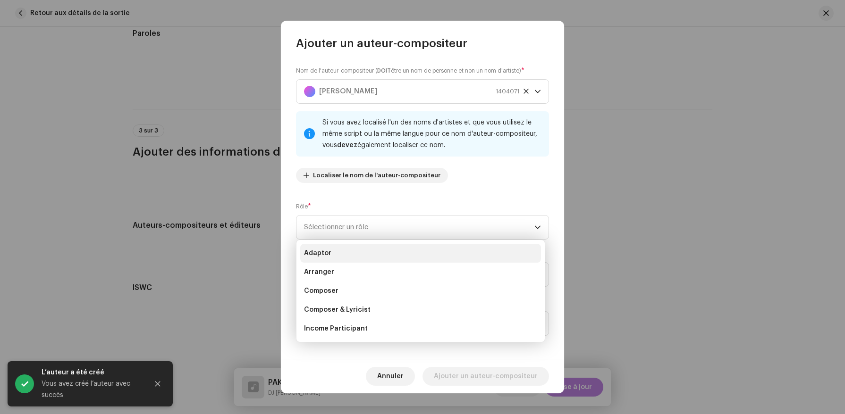
click at [360, 260] on li "Adaptor" at bounding box center [420, 253] width 241 height 19
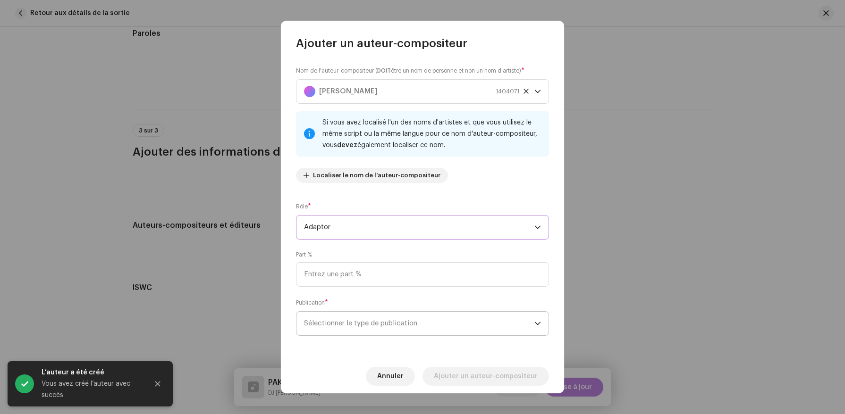
click at [376, 335] on span "Sélectionner le type de publication" at bounding box center [419, 324] width 230 height 24
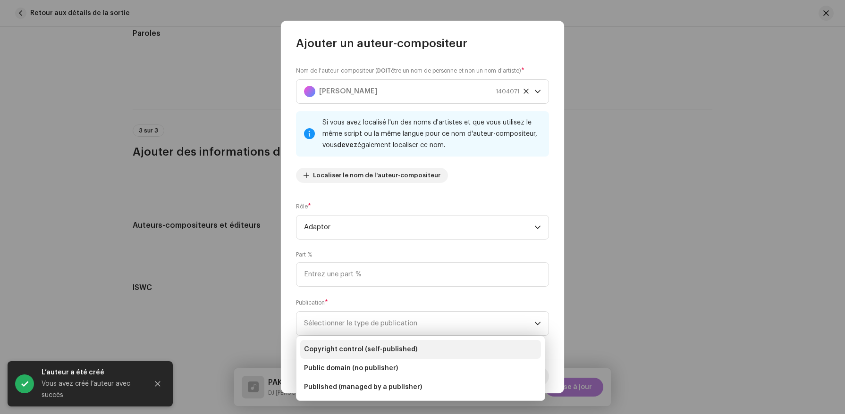
click at [376, 346] on span "Copyright control (self-published)" at bounding box center [360, 349] width 113 height 9
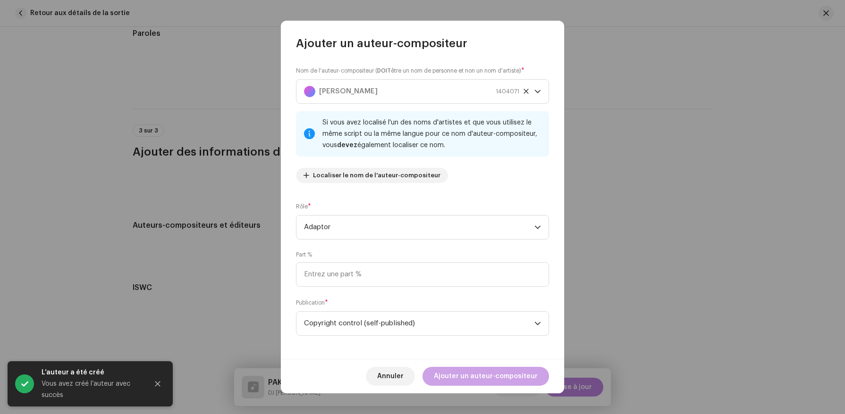
click at [475, 380] on span "Ajouter un auteur-compositeur" at bounding box center [486, 376] width 104 height 19
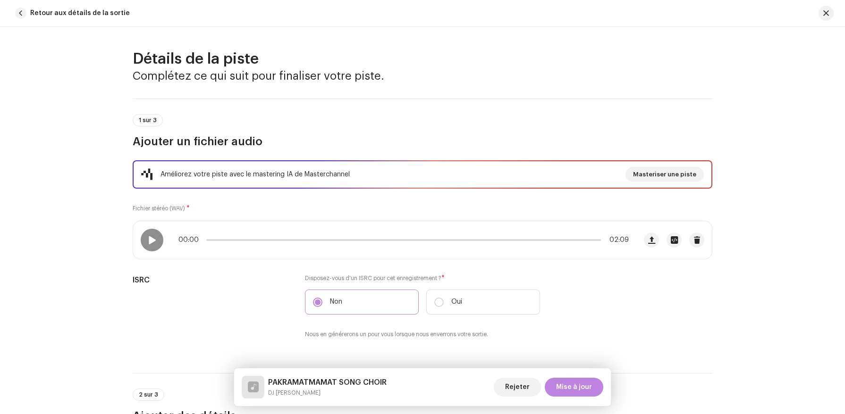
scroll to position [1, 0]
click at [581, 388] on span "Mise à jour" at bounding box center [574, 387] width 36 height 19
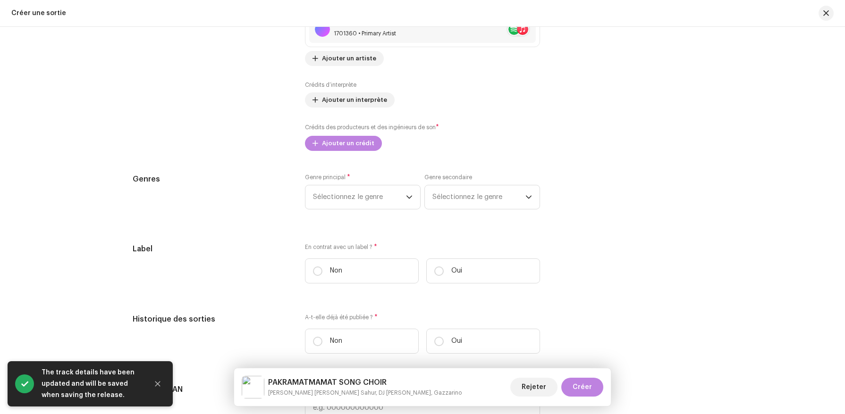
scroll to position [1274, 0]
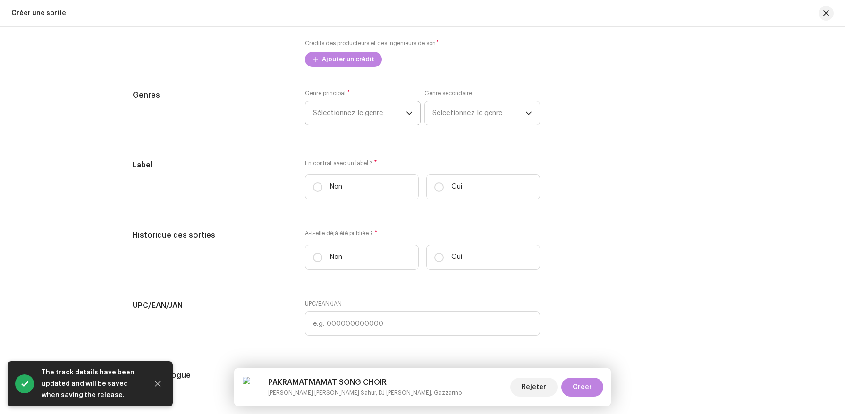
click at [366, 105] on span "Sélectionnez le genre" at bounding box center [359, 113] width 93 height 24
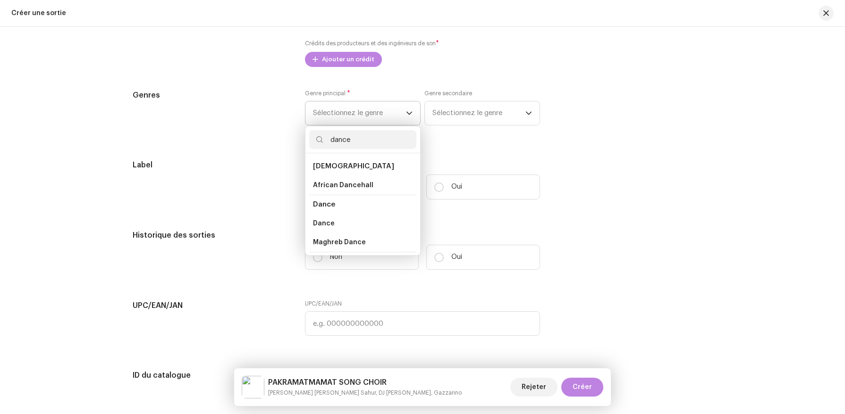
type input "dance"
click at [331, 205] on span "Dance" at bounding box center [324, 204] width 22 height 7
click at [327, 211] on li "Dance" at bounding box center [362, 204] width 107 height 19
click at [327, 223] on span "Dance" at bounding box center [324, 223] width 22 height 9
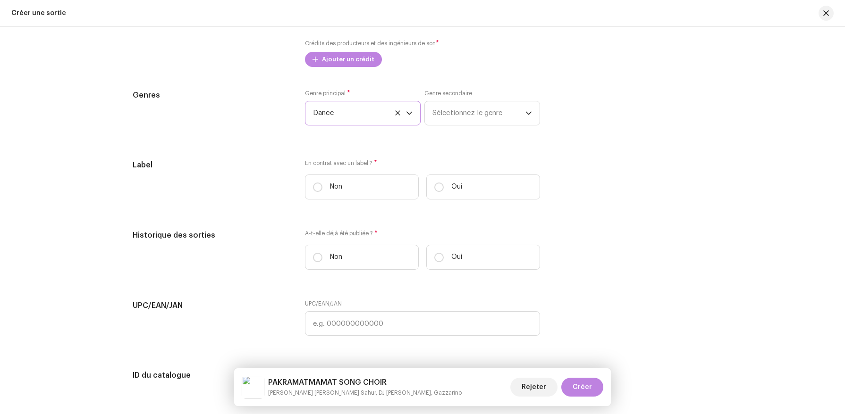
scroll to position [1276, 0]
click at [315, 184] on input "Non" at bounding box center [317, 185] width 9 height 9
radio input "true"
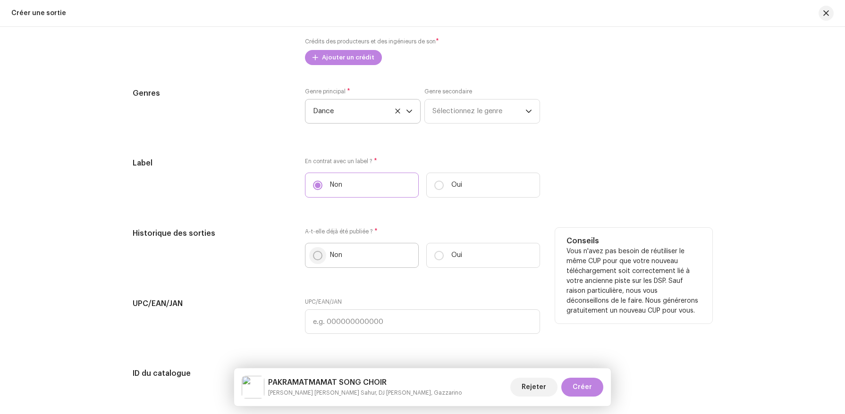
click at [315, 252] on input "Non" at bounding box center [317, 255] width 9 height 9
radio input "true"
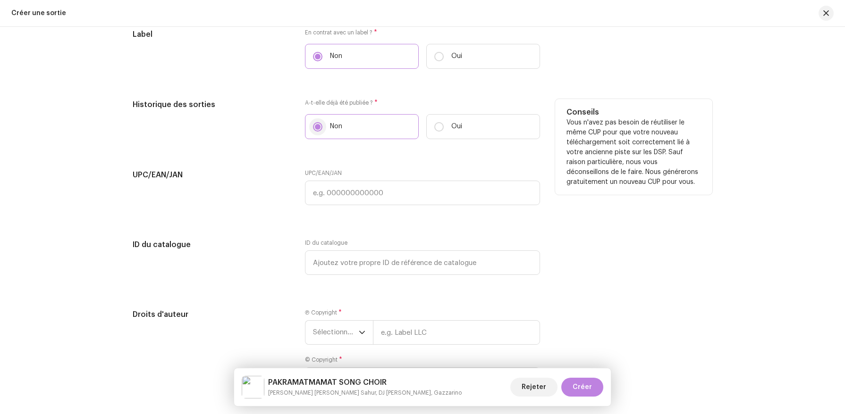
scroll to position [1487, 0]
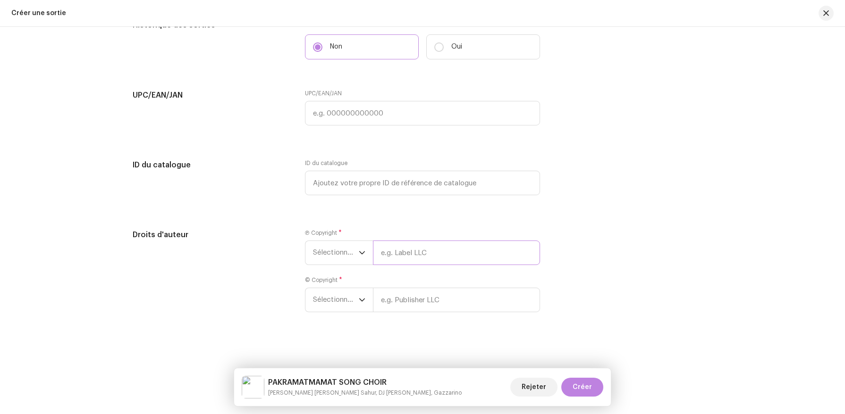
click at [421, 256] on input "text" at bounding box center [456, 253] width 167 height 25
type input "CacaRecords WorldWide"
click at [424, 304] on div "© Copyright * Sélectionner une année" at bounding box center [422, 294] width 235 height 36
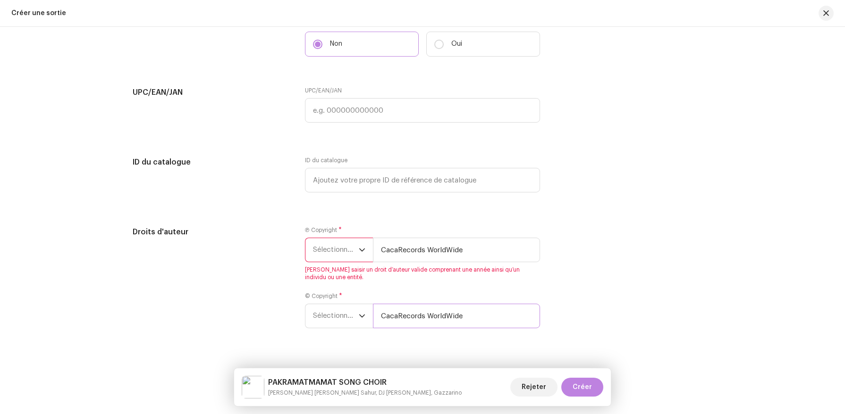
click at [433, 317] on input "CacaRecords WorldWide" at bounding box center [456, 316] width 167 height 25
type input "CacaRecords Publishing"
click at [326, 251] on span "Sélectionner une année" at bounding box center [336, 250] width 46 height 24
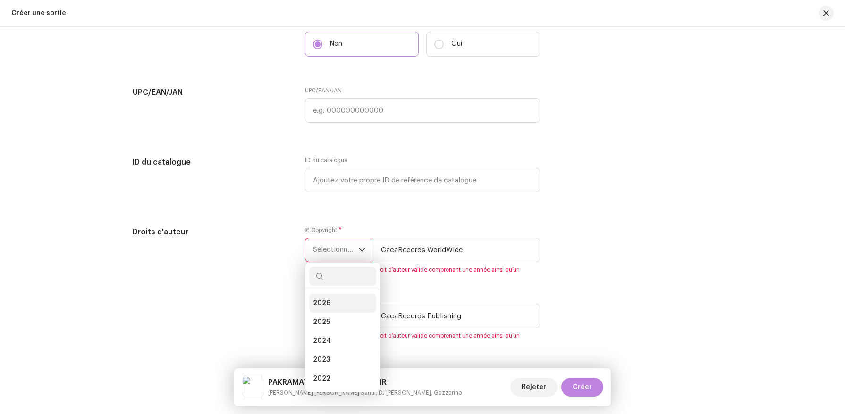
click at [325, 307] on span "2026" at bounding box center [321, 303] width 17 height 9
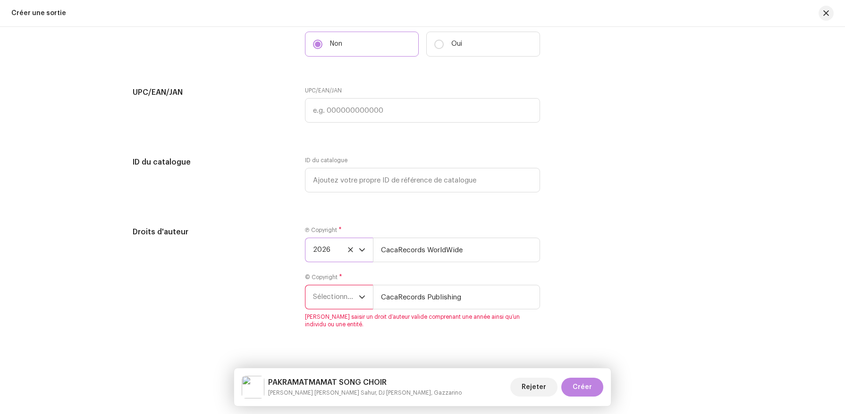
click at [330, 302] on span "Sélectionner une année" at bounding box center [336, 297] width 46 height 24
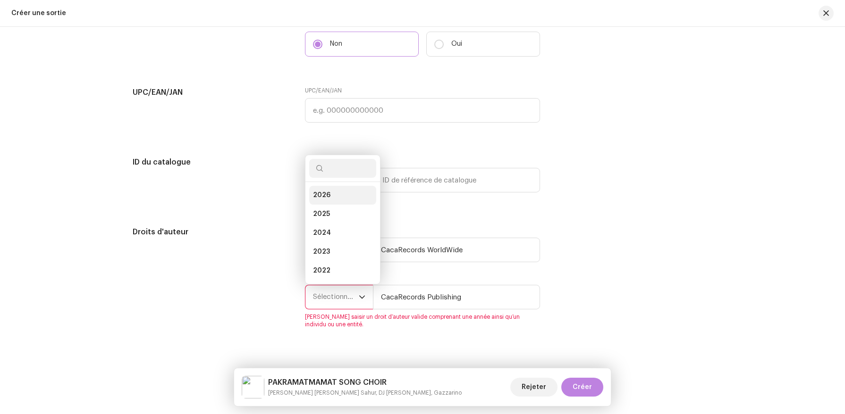
click at [326, 196] on span "2026" at bounding box center [321, 195] width 17 height 9
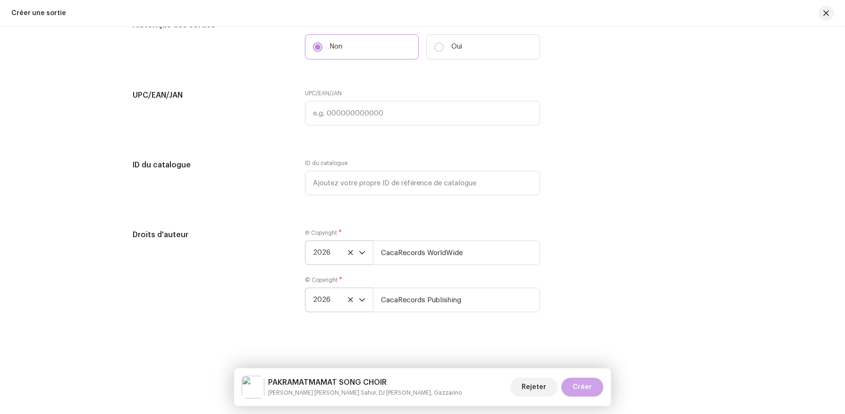
click at [579, 385] on span "Créer" at bounding box center [581, 387] width 19 height 19
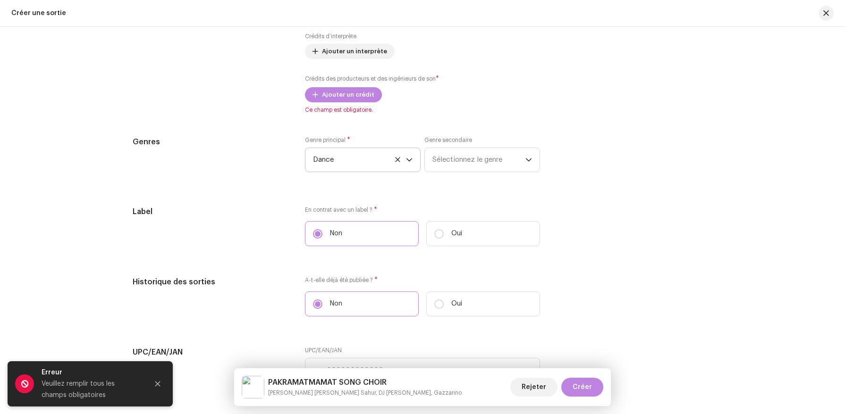
scroll to position [1255, 0]
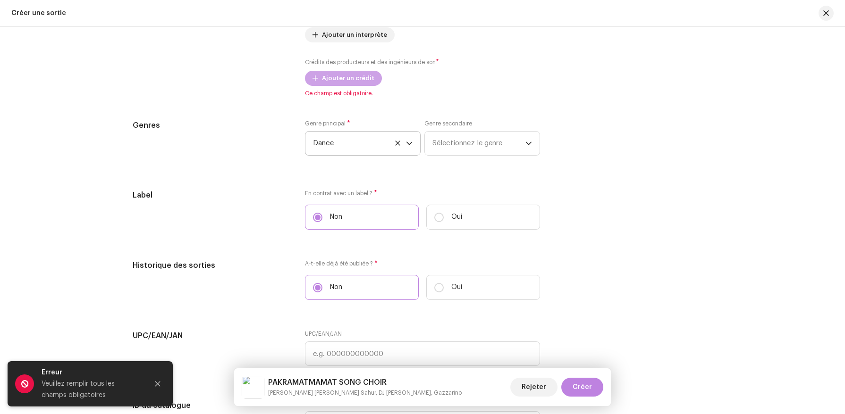
click at [327, 77] on span "Ajouter un crédit" at bounding box center [348, 78] width 52 height 19
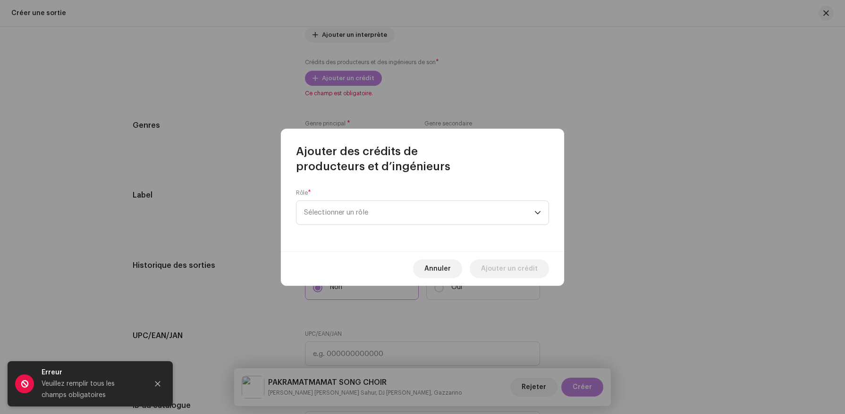
click at [373, 226] on div "Rôle * Sélectionner un rôle" at bounding box center [422, 212] width 283 height 77
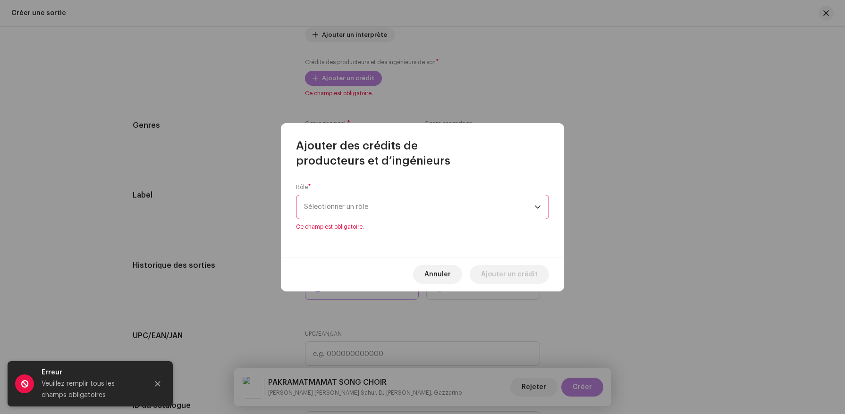
click at [368, 212] on span "Sélectionner un rôle" at bounding box center [419, 207] width 230 height 24
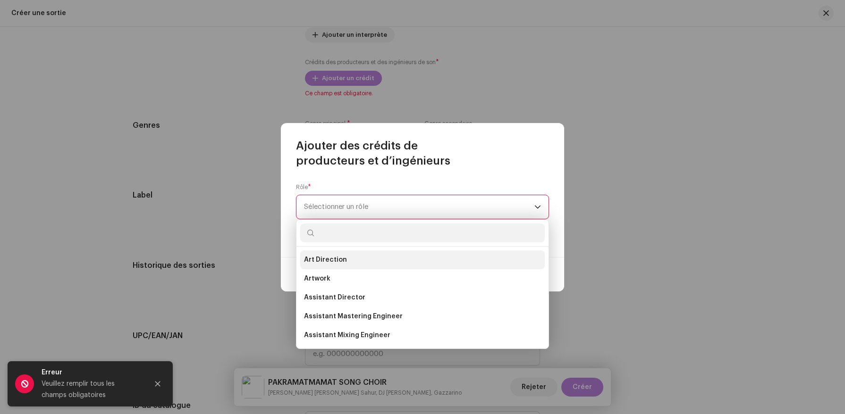
click at [352, 259] on li "Art Direction" at bounding box center [422, 260] width 244 height 19
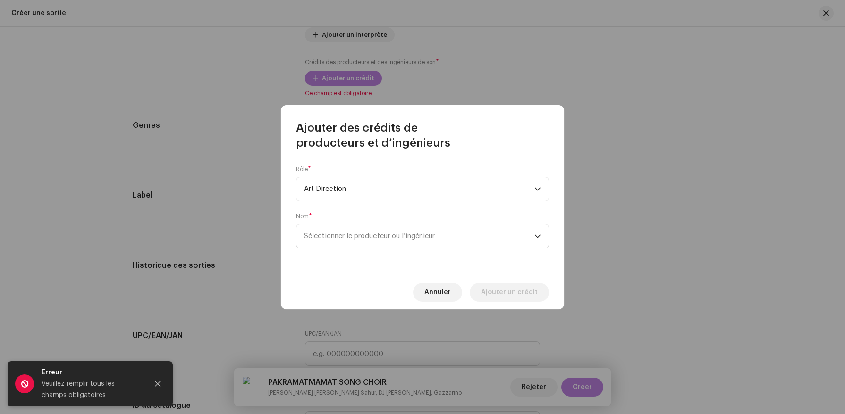
click at [345, 222] on div "Nom * Sélectionner le producteur ou l’ingénieur" at bounding box center [422, 231] width 253 height 36
click at [345, 241] on span "Sélectionner le producteur ou l’ingénieur" at bounding box center [419, 237] width 230 height 24
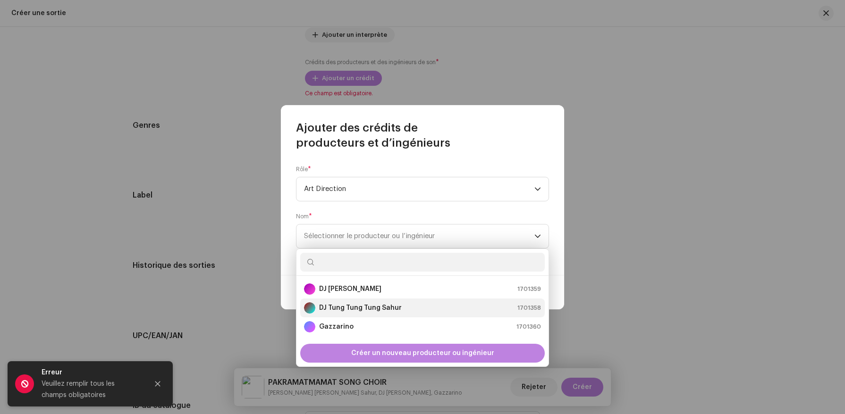
click at [339, 303] on strong "DJ Tung Tung Tung Sahur" at bounding box center [360, 307] width 83 height 9
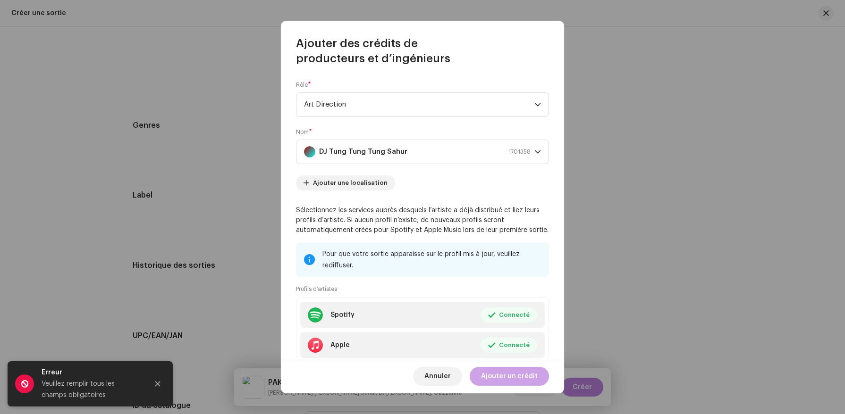
click at [494, 380] on span "Ajouter un crédit" at bounding box center [509, 376] width 57 height 19
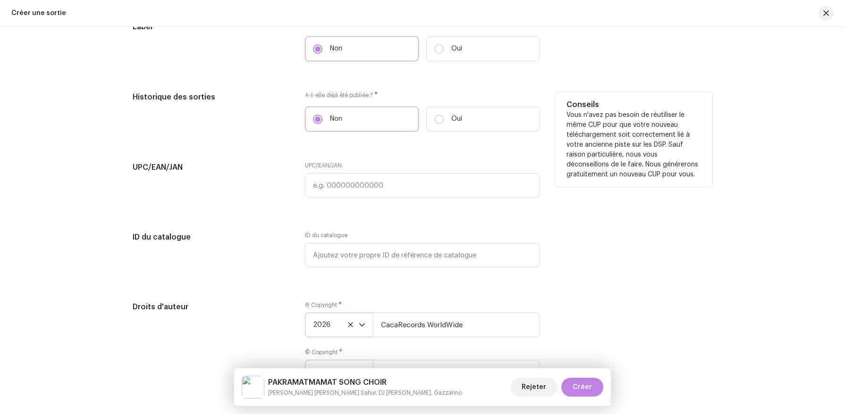
scroll to position [1527, 0]
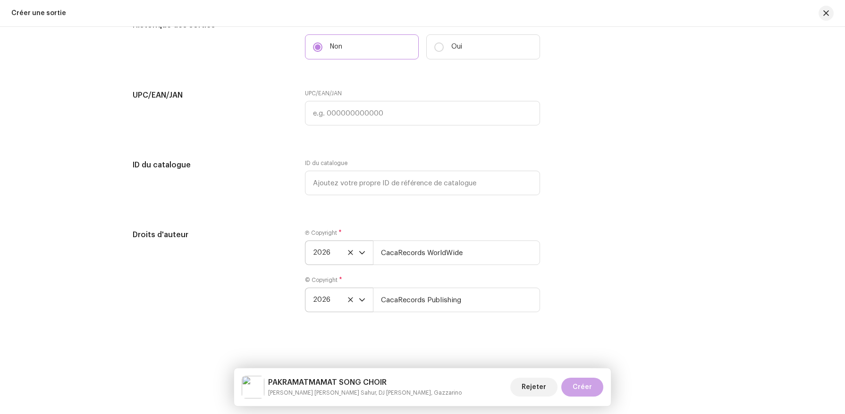
click at [576, 386] on span "Créer" at bounding box center [581, 387] width 19 height 19
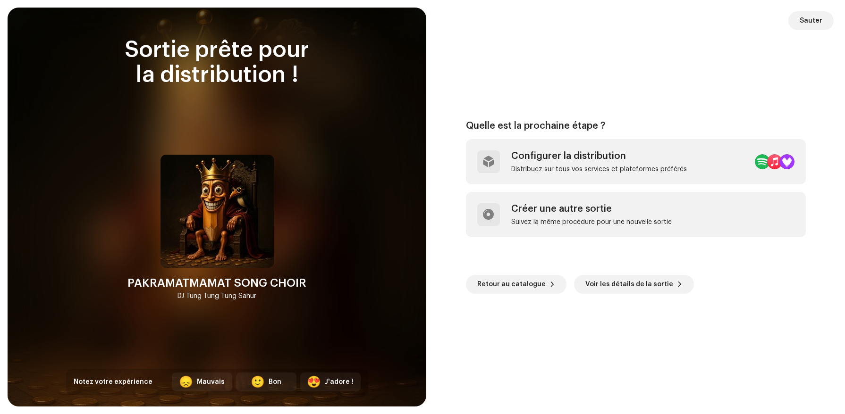
click at [250, 282] on div "PAKRAMATMAMAT SONG CHOIR" at bounding box center [216, 283] width 179 height 15
click at [241, 224] on img at bounding box center [216, 211] width 113 height 113
click at [529, 290] on span "Retour au catalogue" at bounding box center [511, 284] width 68 height 19
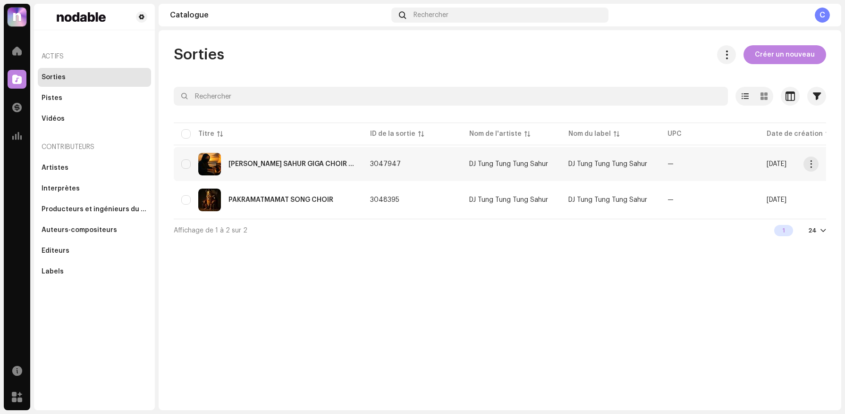
click at [414, 173] on td "3047947" at bounding box center [411, 164] width 99 height 34
click at [284, 193] on div "PAKRAMATMAMAT SONG CHOIR" at bounding box center [268, 200] width 174 height 23
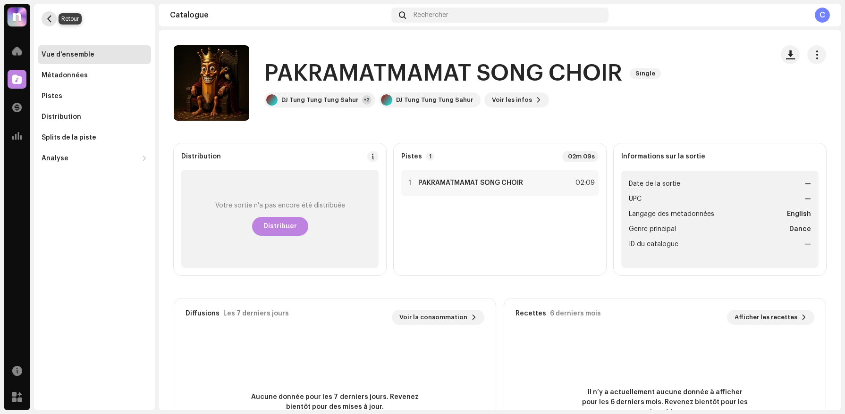
click at [50, 18] on span "button" at bounding box center [49, 19] width 7 height 8
